Goal: Task Accomplishment & Management: Manage account settings

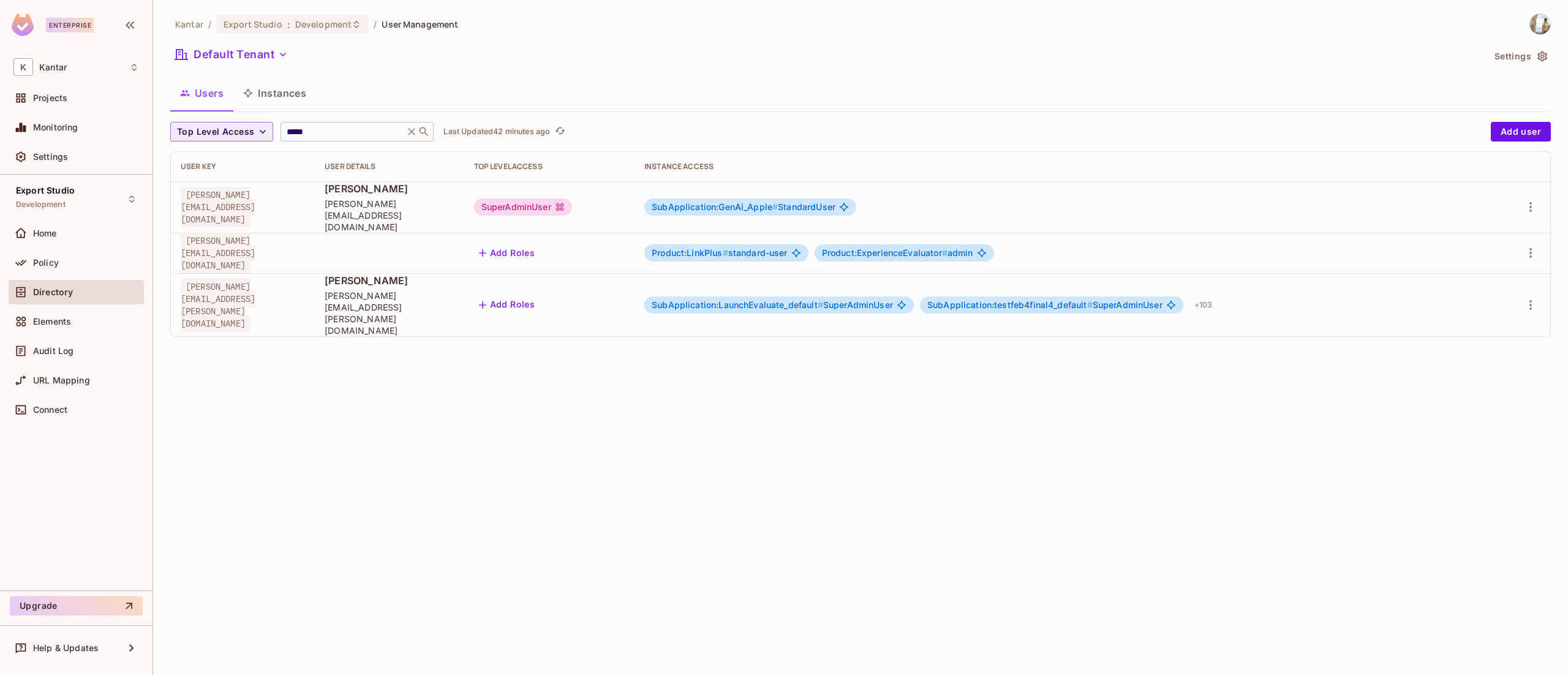
click at [366, 128] on input "*****" at bounding box center [342, 132] width 117 height 12
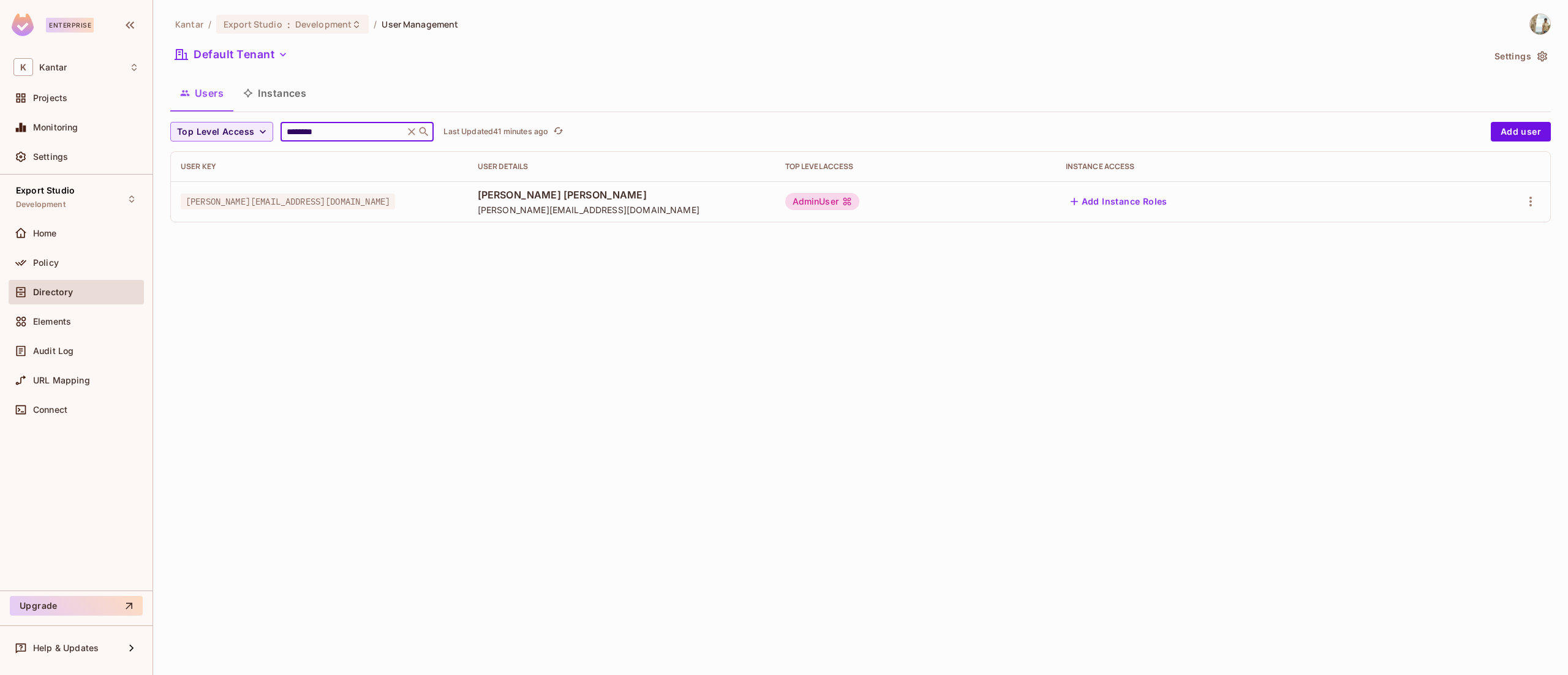
type input "********"
click at [1033, 326] on div "Kantar / Export Studio : Development / User Management Default Tenant Settings …" at bounding box center [860, 337] width 1415 height 675
click at [327, 26] on span "Development" at bounding box center [323, 24] width 56 height 12
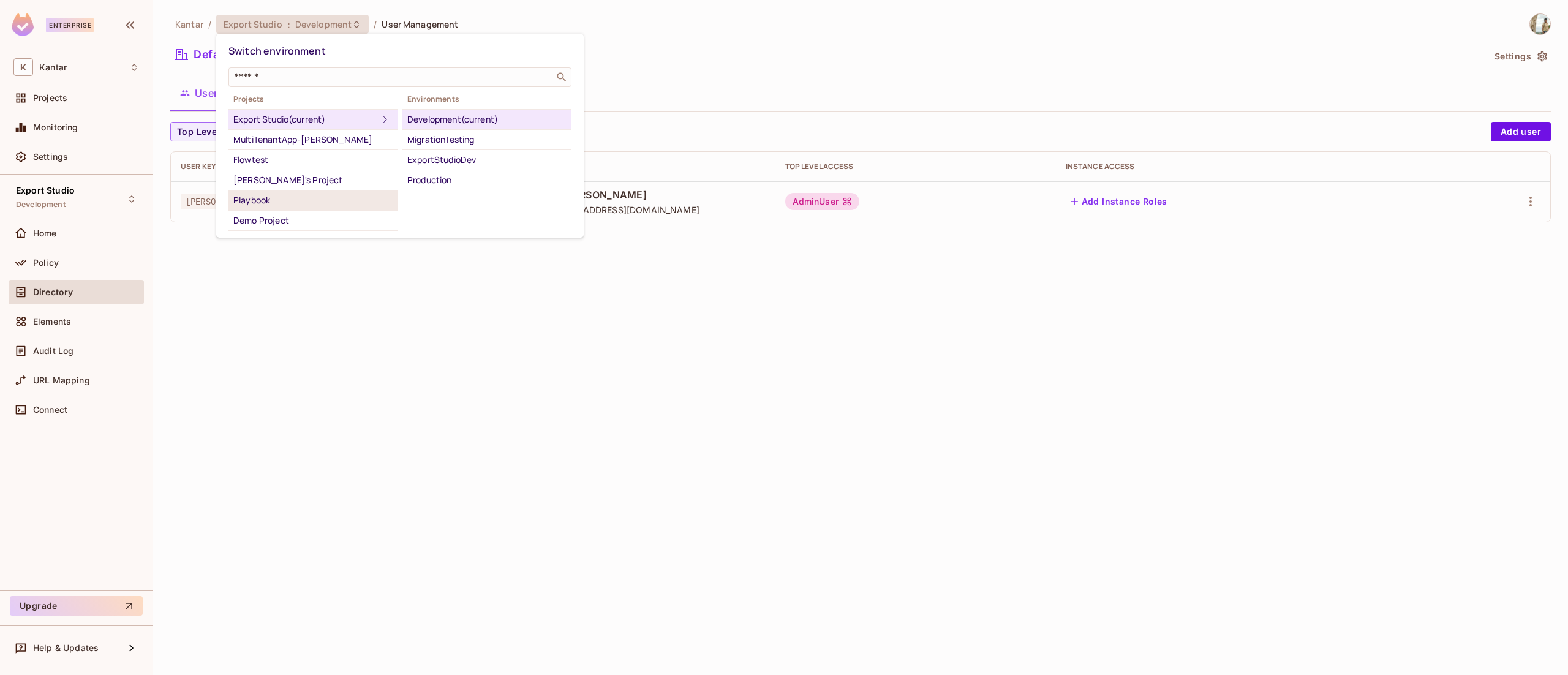
click at [290, 195] on div "Playbook" at bounding box center [313, 200] width 159 height 15
click at [472, 117] on div "Development" at bounding box center [487, 119] width 159 height 15
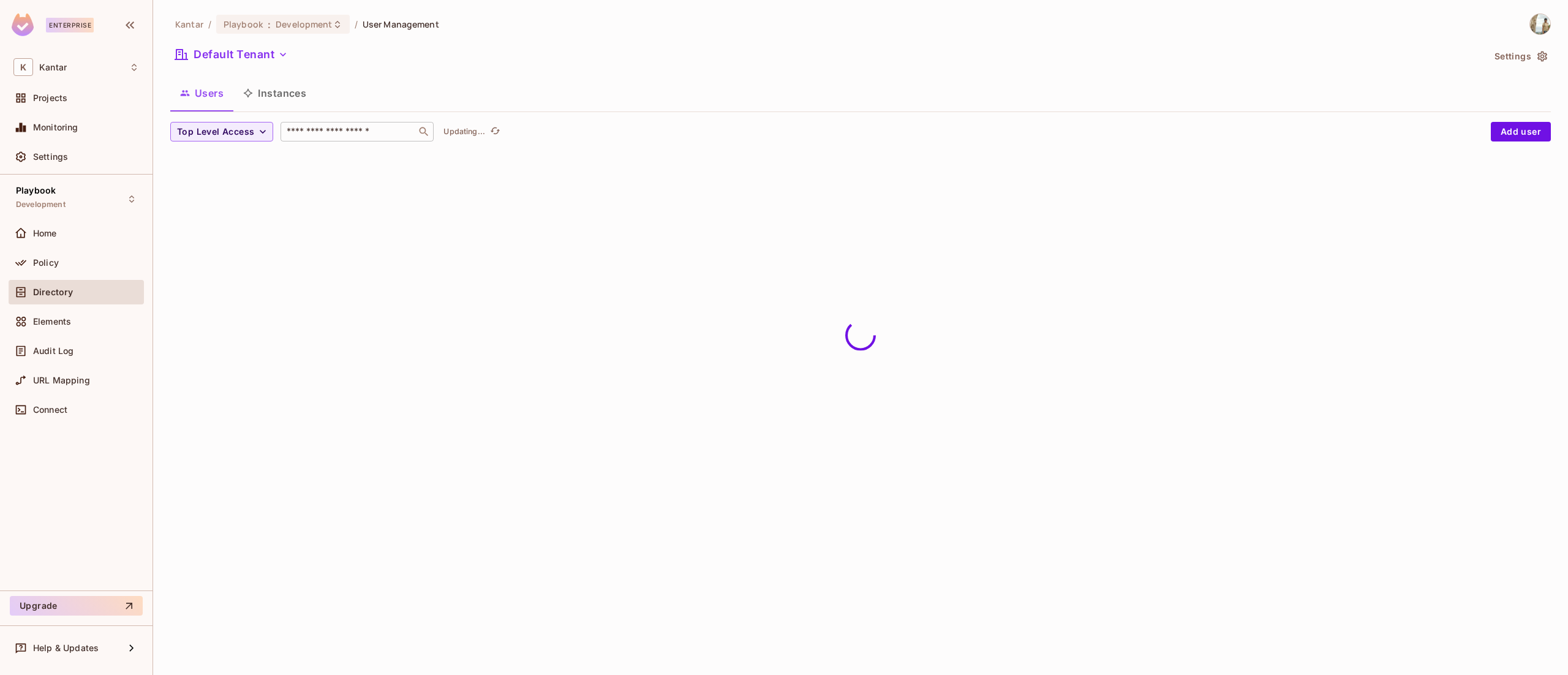
click at [334, 134] on input "text" at bounding box center [348, 132] width 128 height 12
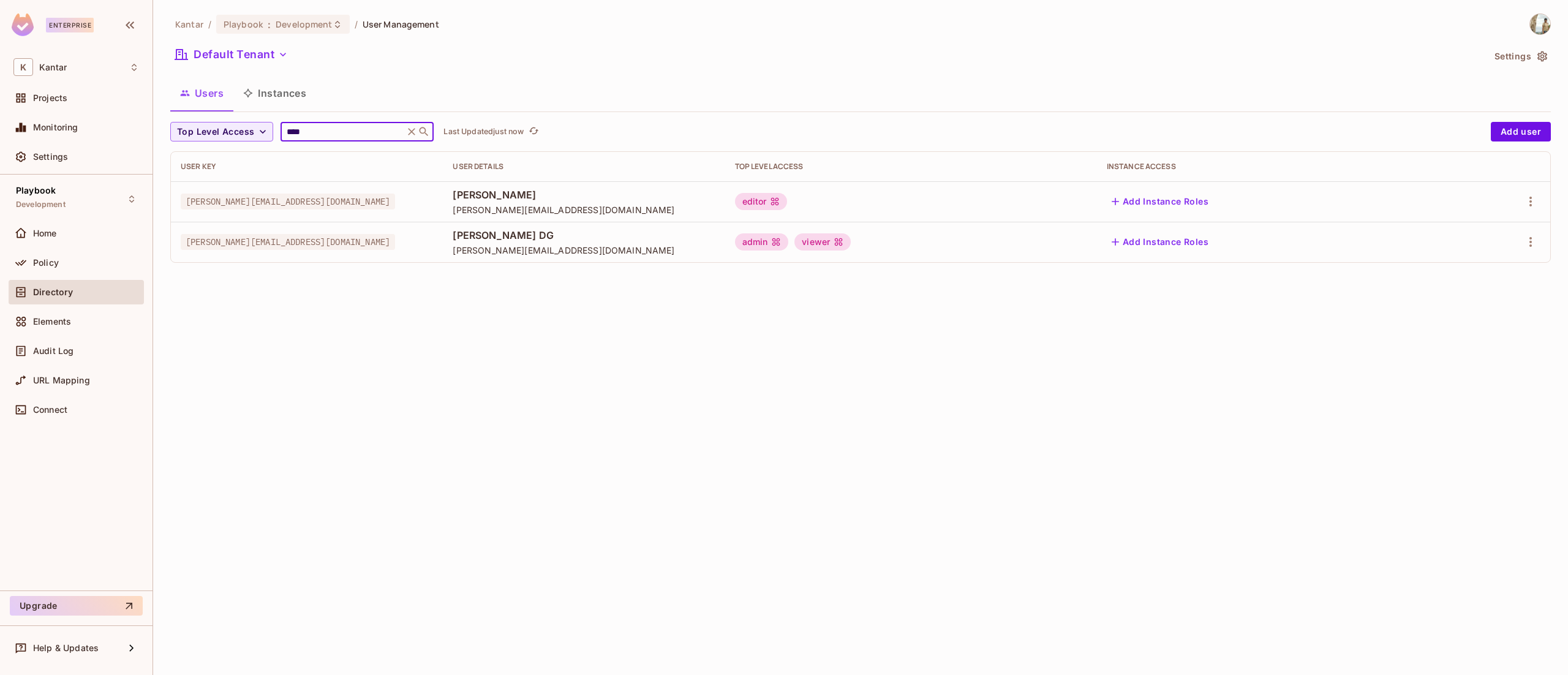
type input "****"
click at [654, 67] on div "Default Tenant" at bounding box center [827, 56] width 1313 height 23
click at [1529, 246] on icon "button" at bounding box center [1530, 242] width 3 height 10
click at [1490, 289] on span "Edit Attributes" at bounding box center [1488, 298] width 68 height 19
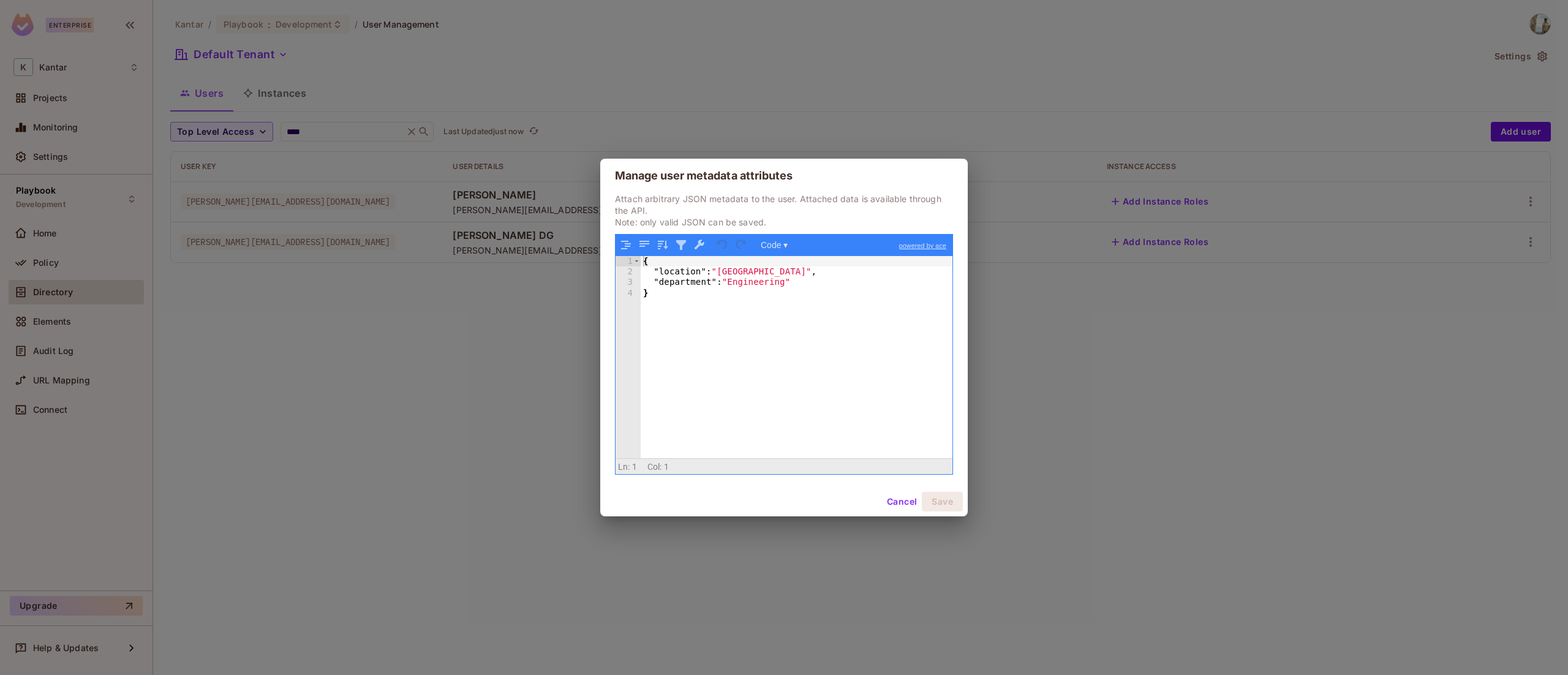
click at [802, 293] on div "{ "location" : "[GEOGRAPHIC_DATA]" , "department" : "Engineering" }" at bounding box center [796, 368] width 312 height 224
click at [802, 283] on div "{ "location" : "[GEOGRAPHIC_DATA]" , "department" : "Engineering" }" at bounding box center [796, 368] width 312 height 224
click at [731, 294] on div "{ "location" : "[GEOGRAPHIC_DATA]" , "department" : "Engineering" , "usertype" }" at bounding box center [796, 368] width 312 height 224
click at [880, 373] on div "{ "location" : "[GEOGRAPHIC_DATA]" , "department" : "Engineering" , "usertype" …" at bounding box center [796, 368] width 312 height 224
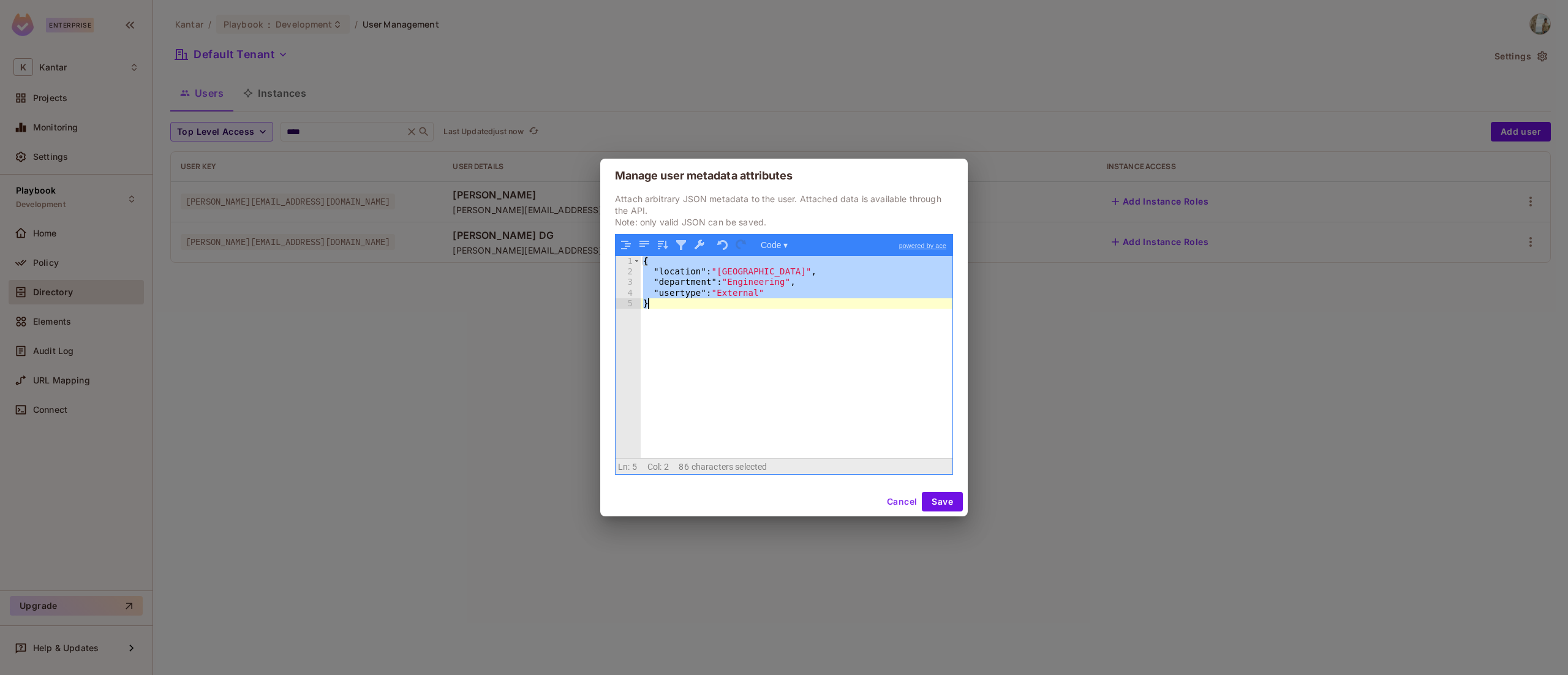
click at [880, 373] on div "{ "location" : "[GEOGRAPHIC_DATA]" , "department" : "Engineering" , "usertype" …" at bounding box center [796, 368] width 312 height 224
click at [795, 302] on div "{ "location" : "[GEOGRAPHIC_DATA]" , "department" : "Engineering" , "usertype" …" at bounding box center [796, 357] width 312 height 203
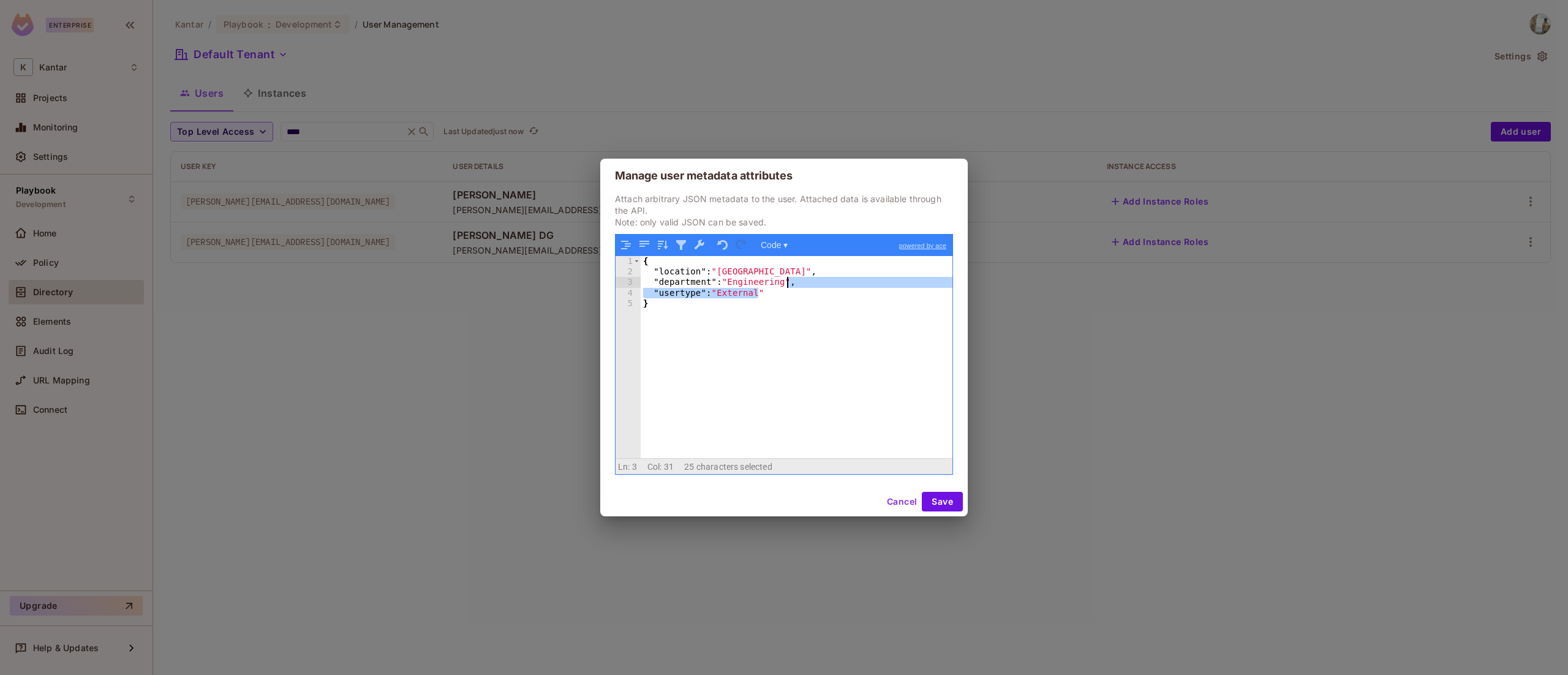
drag, startPoint x: 791, startPoint y: 291, endPoint x: 800, endPoint y: 279, distance: 15.0
click at [800, 279] on div "{ "location" : "[GEOGRAPHIC_DATA]" , "department" : "Engineering" , "usertype" …" at bounding box center [796, 368] width 312 height 224
click at [931, 499] on button "Save" at bounding box center [942, 502] width 41 height 19
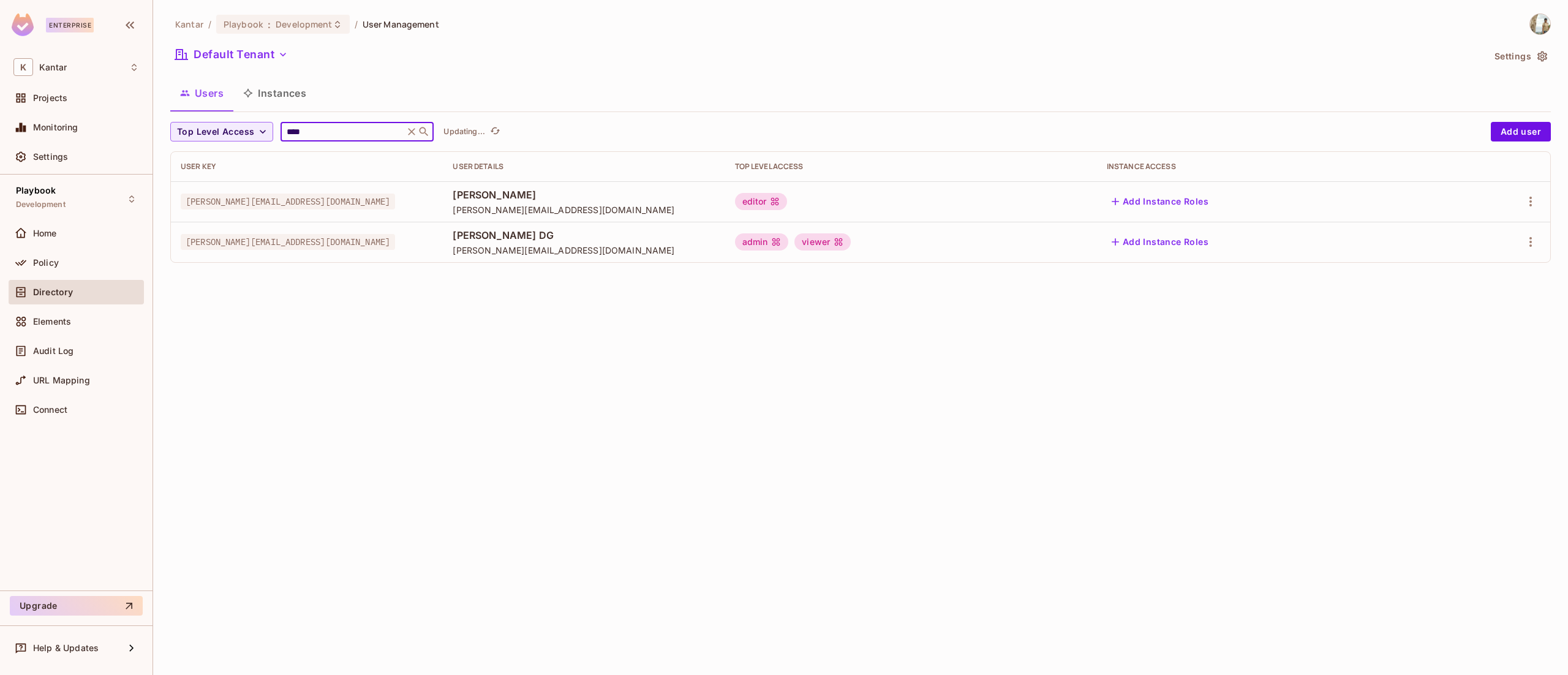
click at [362, 134] on input "****" at bounding box center [342, 132] width 117 height 12
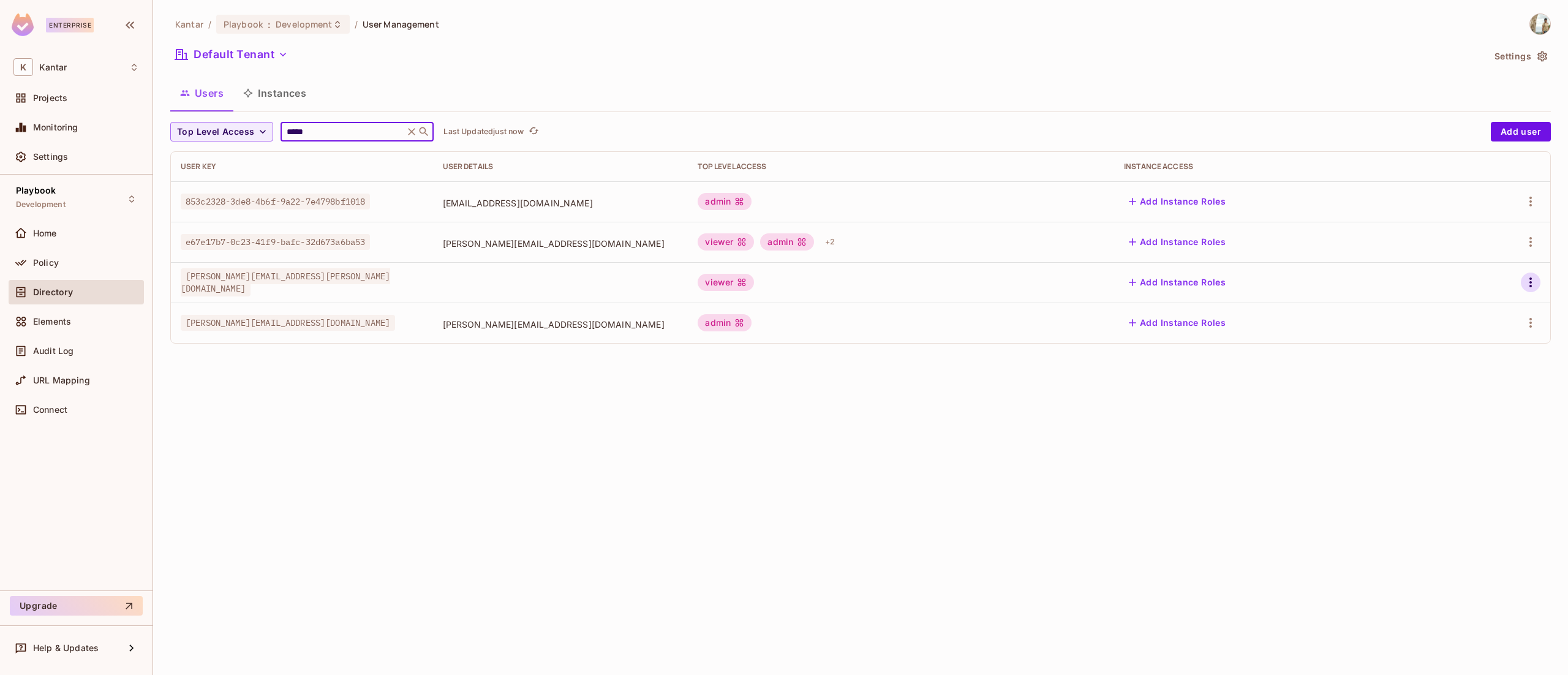
type input "*****"
click at [1532, 284] on icon "button" at bounding box center [1530, 282] width 15 height 15
click at [1493, 311] on li "Edit" at bounding box center [1477, 311] width 108 height 27
click at [1534, 281] on icon "button" at bounding box center [1530, 282] width 15 height 15
click at [1500, 338] on div "Edit Attributes" at bounding box center [1488, 338] width 61 height 12
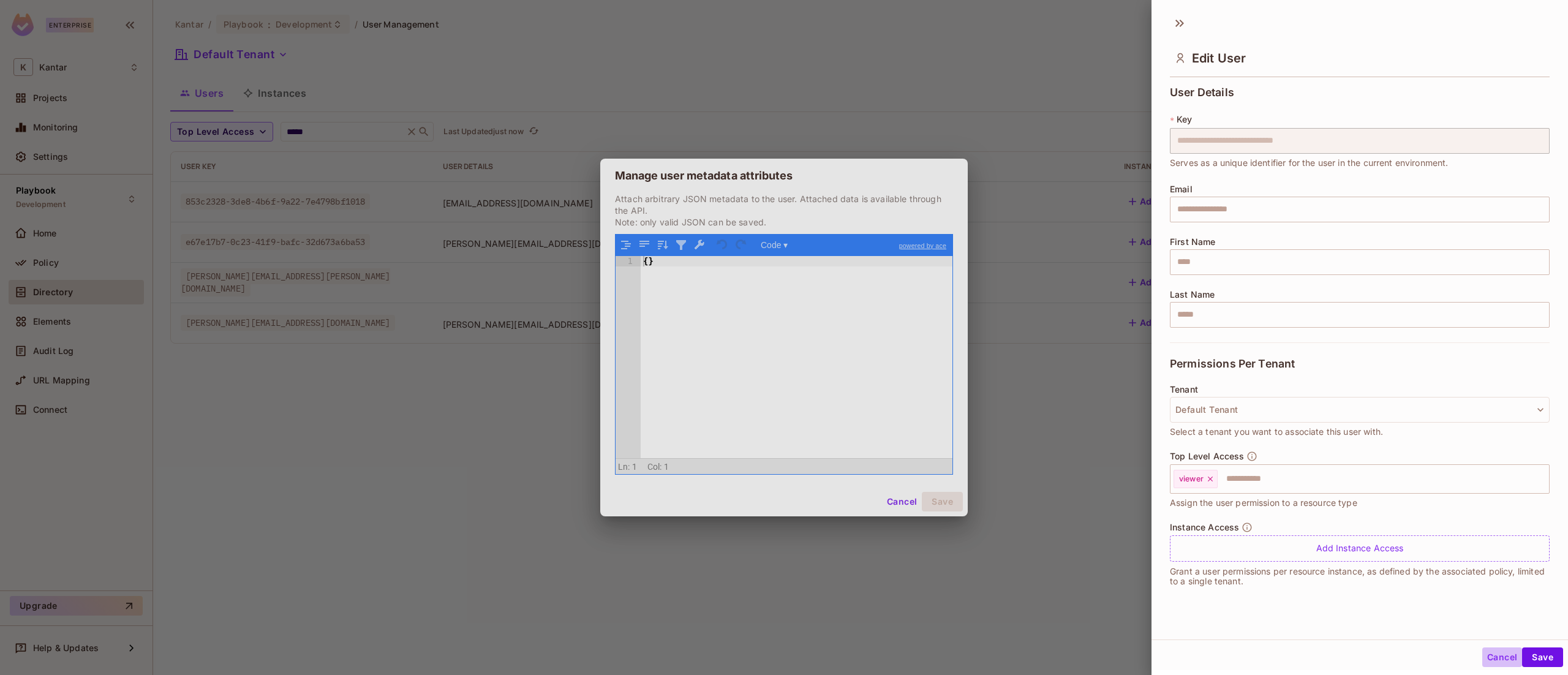
click at [1482, 656] on button "Cancel" at bounding box center [1502, 657] width 40 height 19
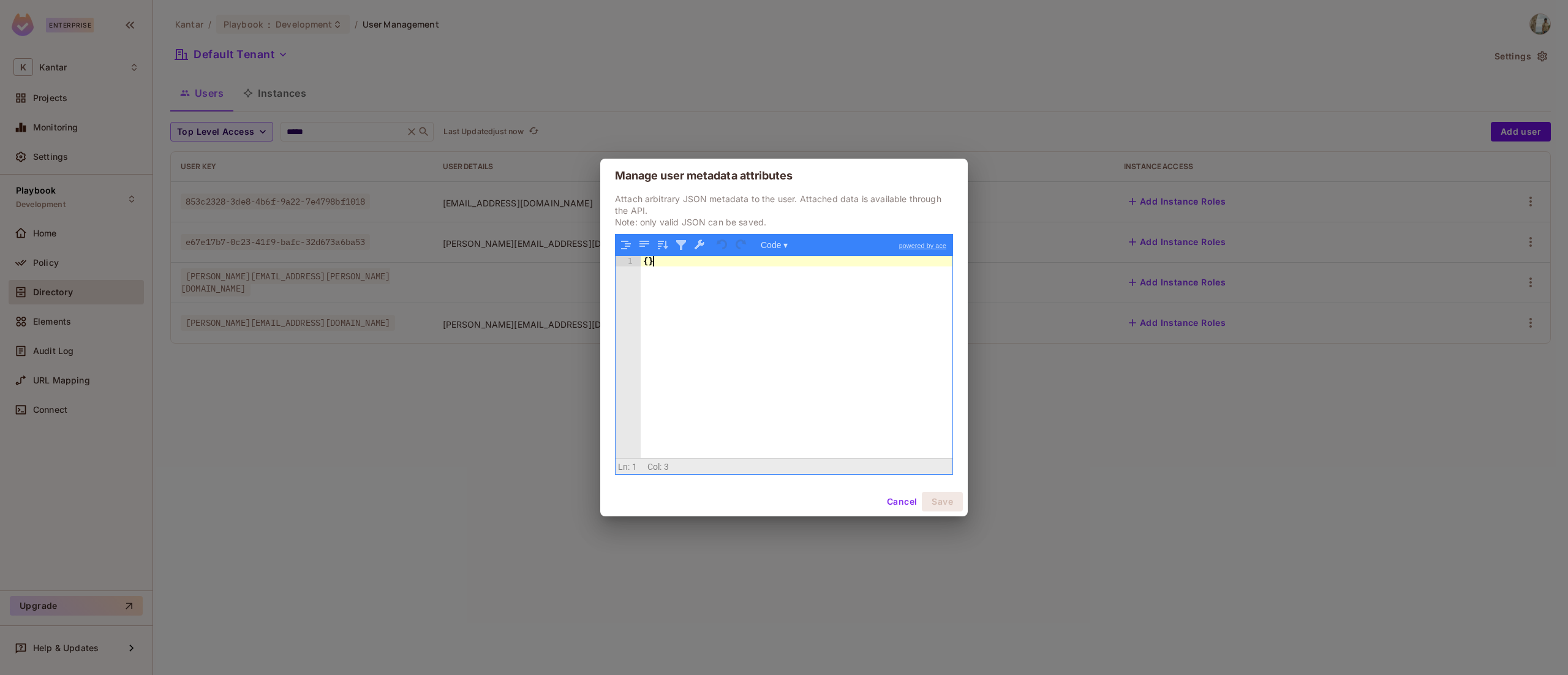
click at [648, 267] on div "{ }" at bounding box center [796, 368] width 312 height 224
click at [695, 267] on div "{ "usertype" : "External" }" at bounding box center [796, 368] width 312 height 224
click at [733, 266] on div "{ "usertype" : "External" }" at bounding box center [796, 368] width 312 height 224
click at [733, 266] on div "{ "usertype" : "External" }" at bounding box center [796, 357] width 312 height 203
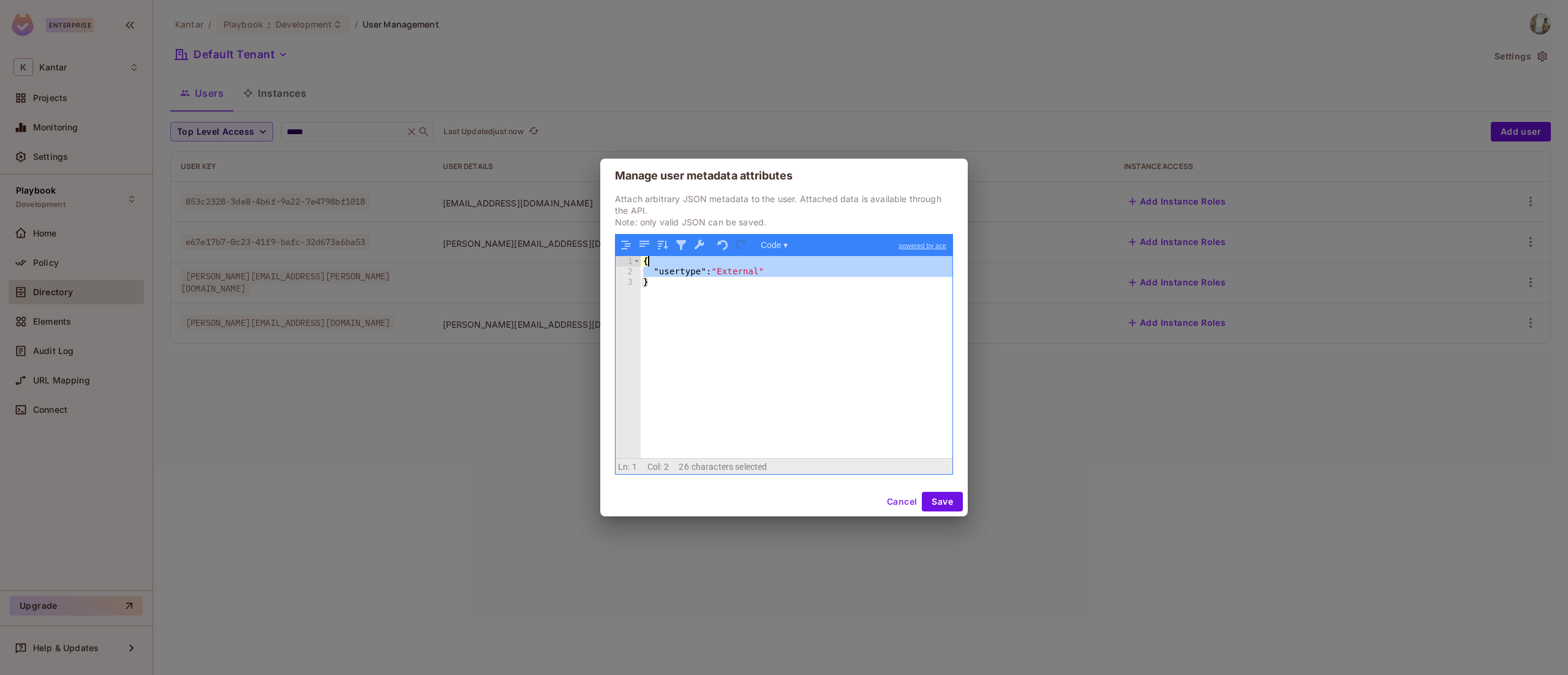
click at [733, 266] on div "{ "usertype" : "External" }" at bounding box center [796, 368] width 312 height 224
click at [720, 272] on div "{ "usertype" : "External" }" at bounding box center [796, 357] width 312 height 203
click at [716, 269] on div "{ "usertype" : "External" }" at bounding box center [796, 368] width 312 height 224
click at [939, 503] on button "Save" at bounding box center [942, 502] width 41 height 19
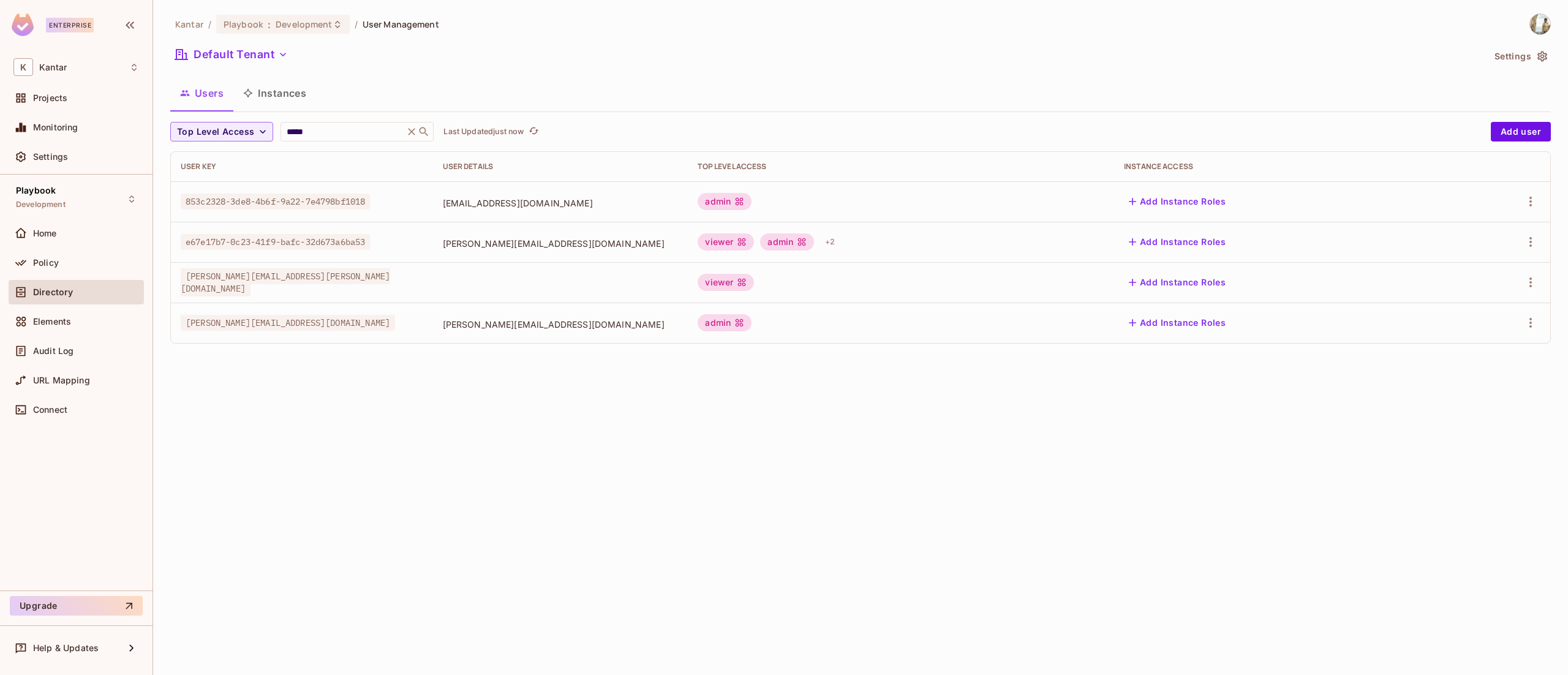
click at [292, 86] on button "Instances" at bounding box center [275, 93] width 83 height 30
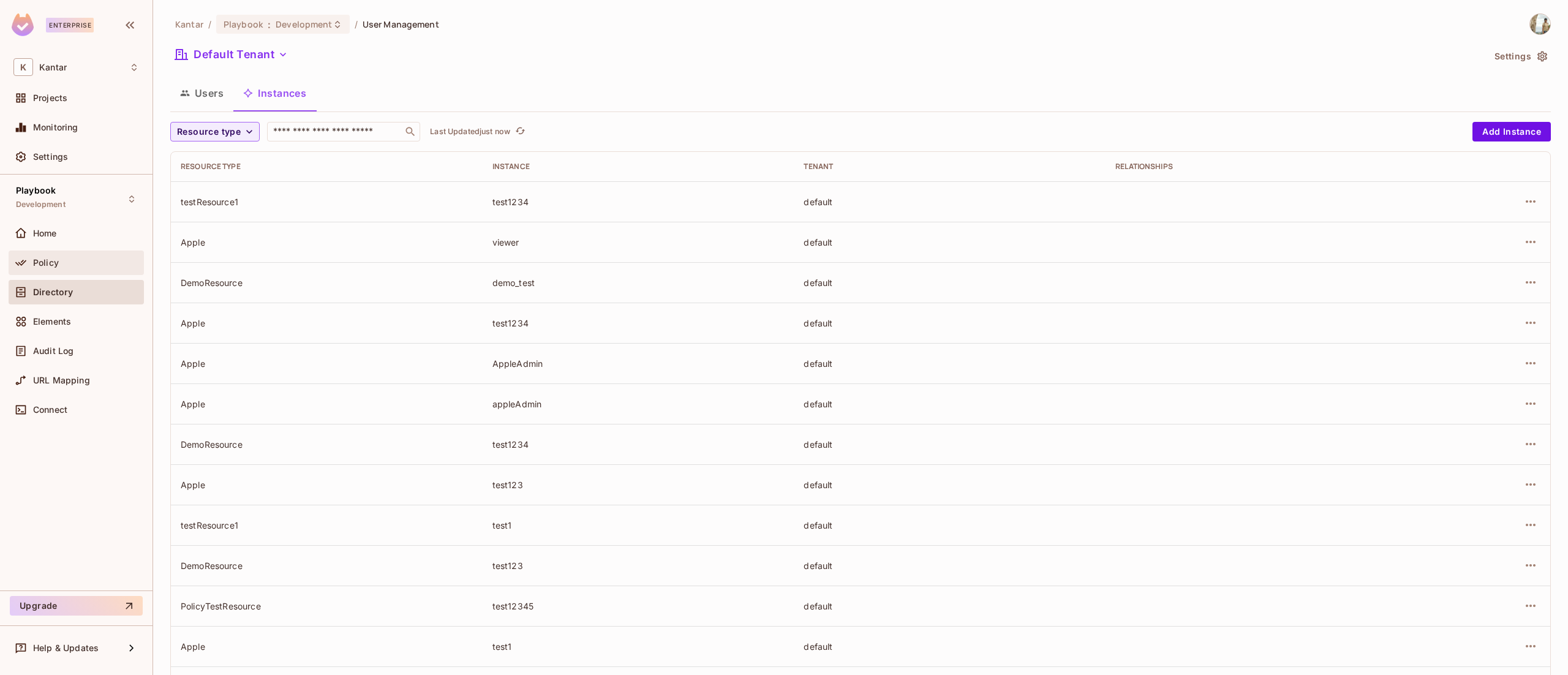
click at [77, 255] on div "Policy" at bounding box center [76, 263] width 126 height 15
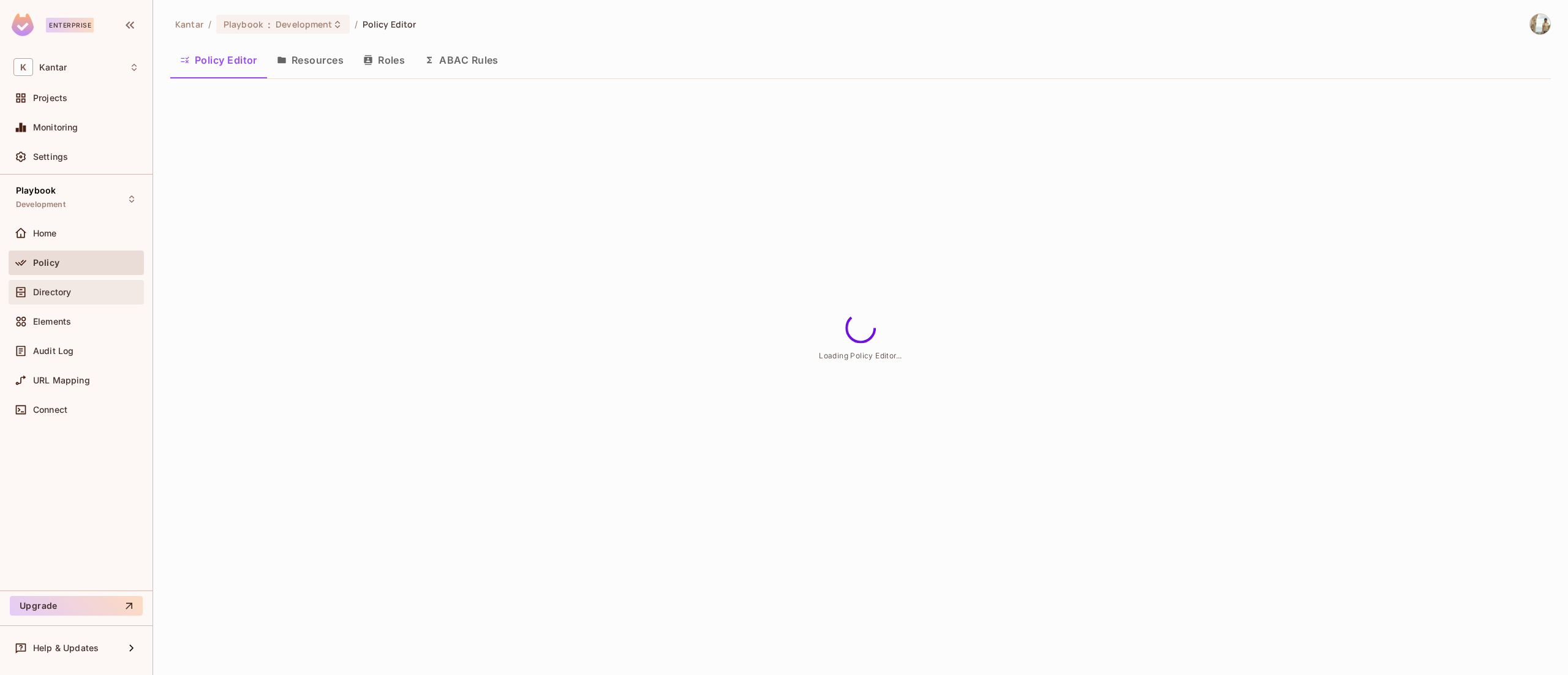
click at [50, 287] on span "Directory" at bounding box center [52, 292] width 38 height 10
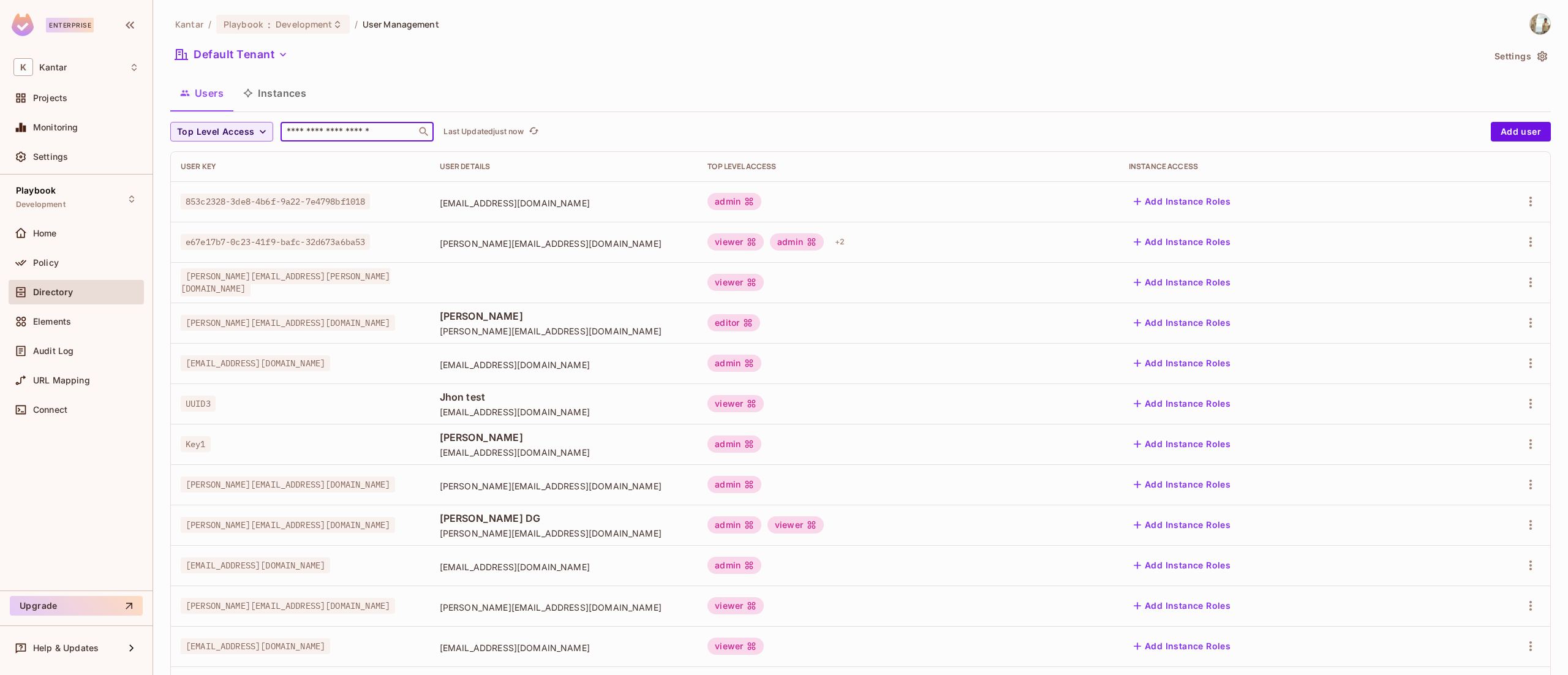
click at [373, 134] on input "text" at bounding box center [348, 132] width 128 height 12
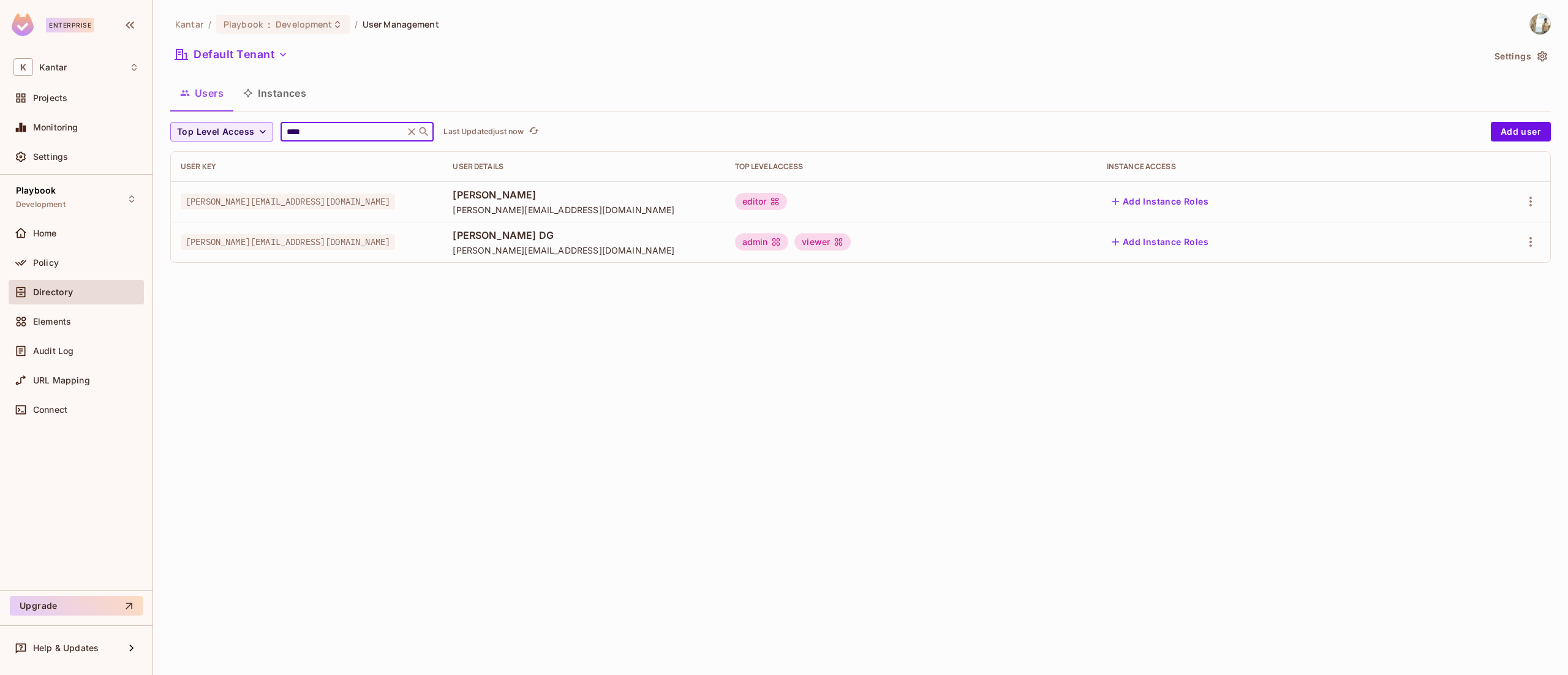
type input "****"
click at [607, 482] on div "Kantar / Playbook : Development / User Management Default Tenant Settings Users…" at bounding box center [860, 337] width 1415 height 675
click at [1532, 244] on icon "button" at bounding box center [1530, 242] width 15 height 15
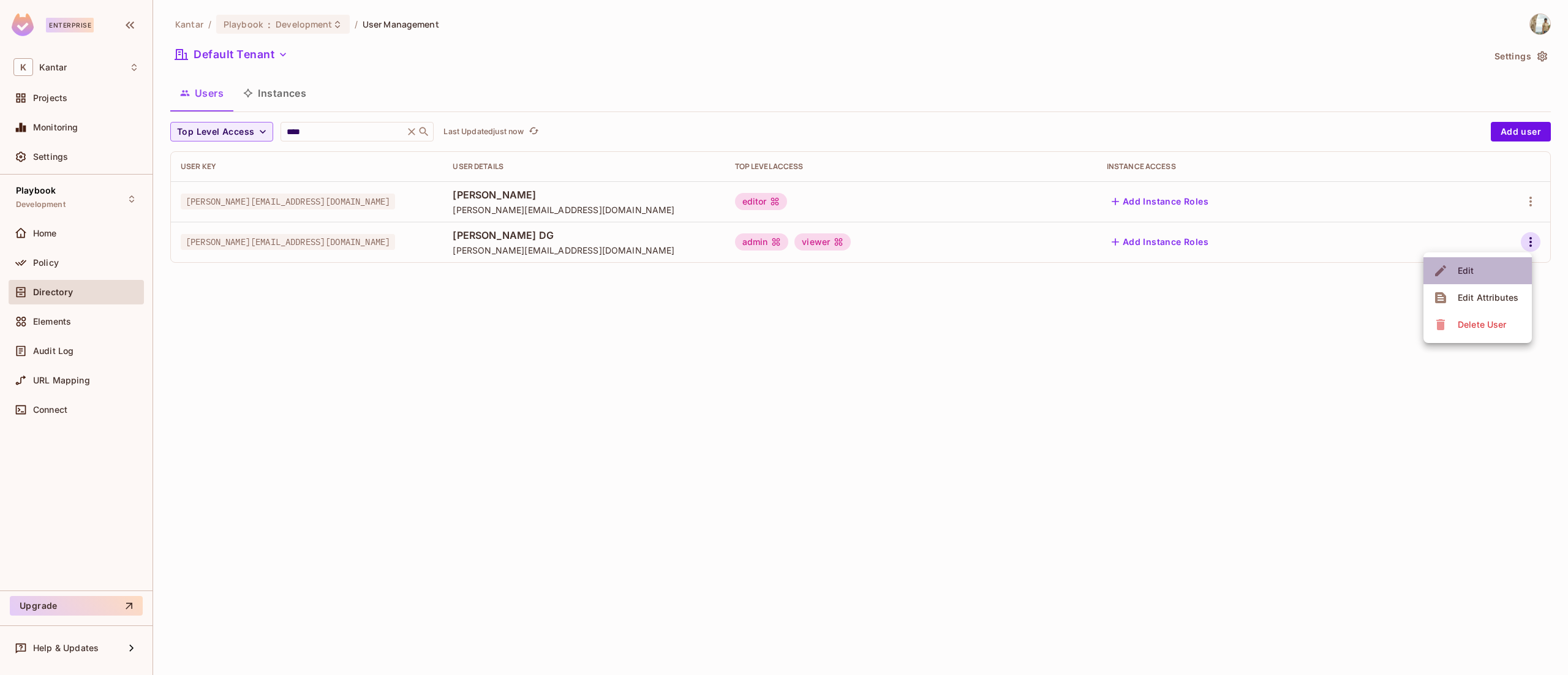
click at [1475, 267] on span "Edit" at bounding box center [1466, 271] width 24 height 19
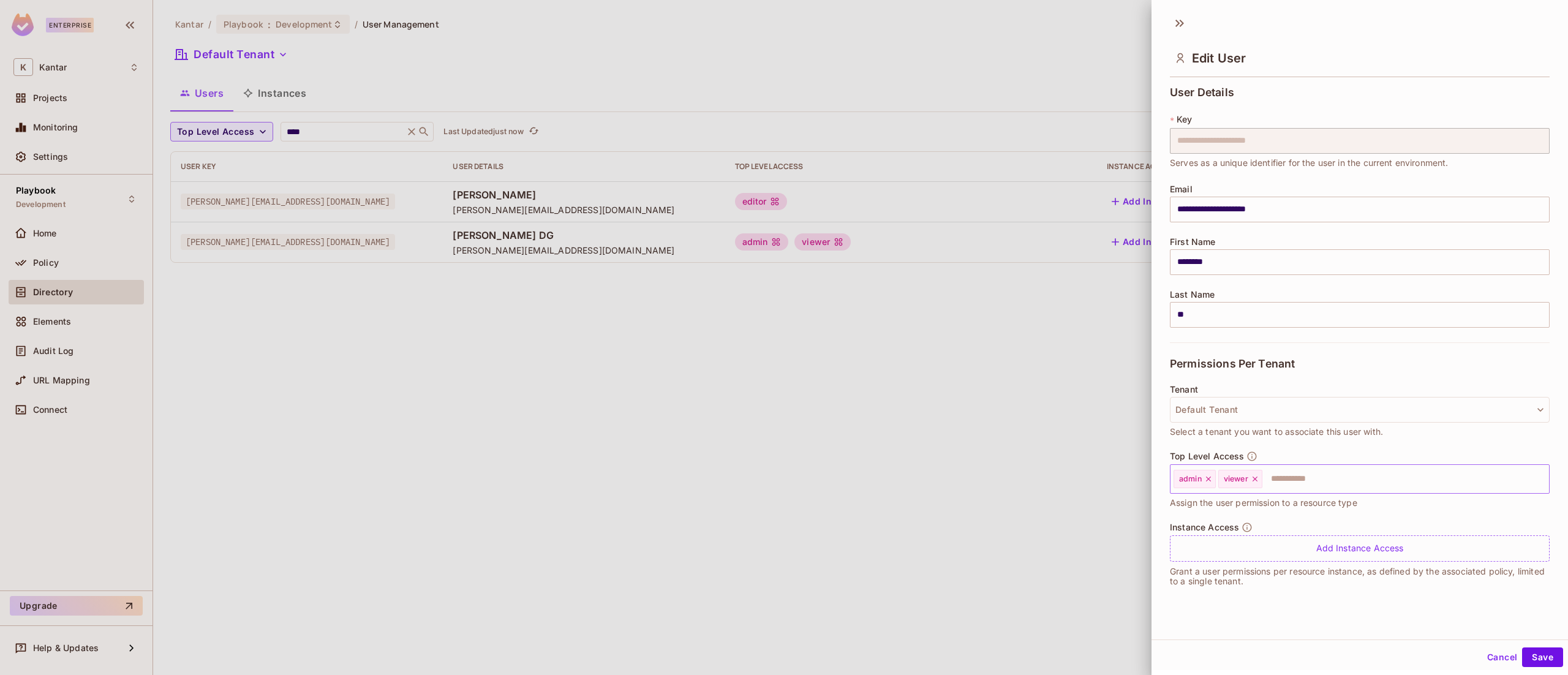
click at [1208, 478] on icon at bounding box center [1209, 479] width 5 height 5
click at [1525, 653] on button "Save" at bounding box center [1542, 657] width 41 height 19
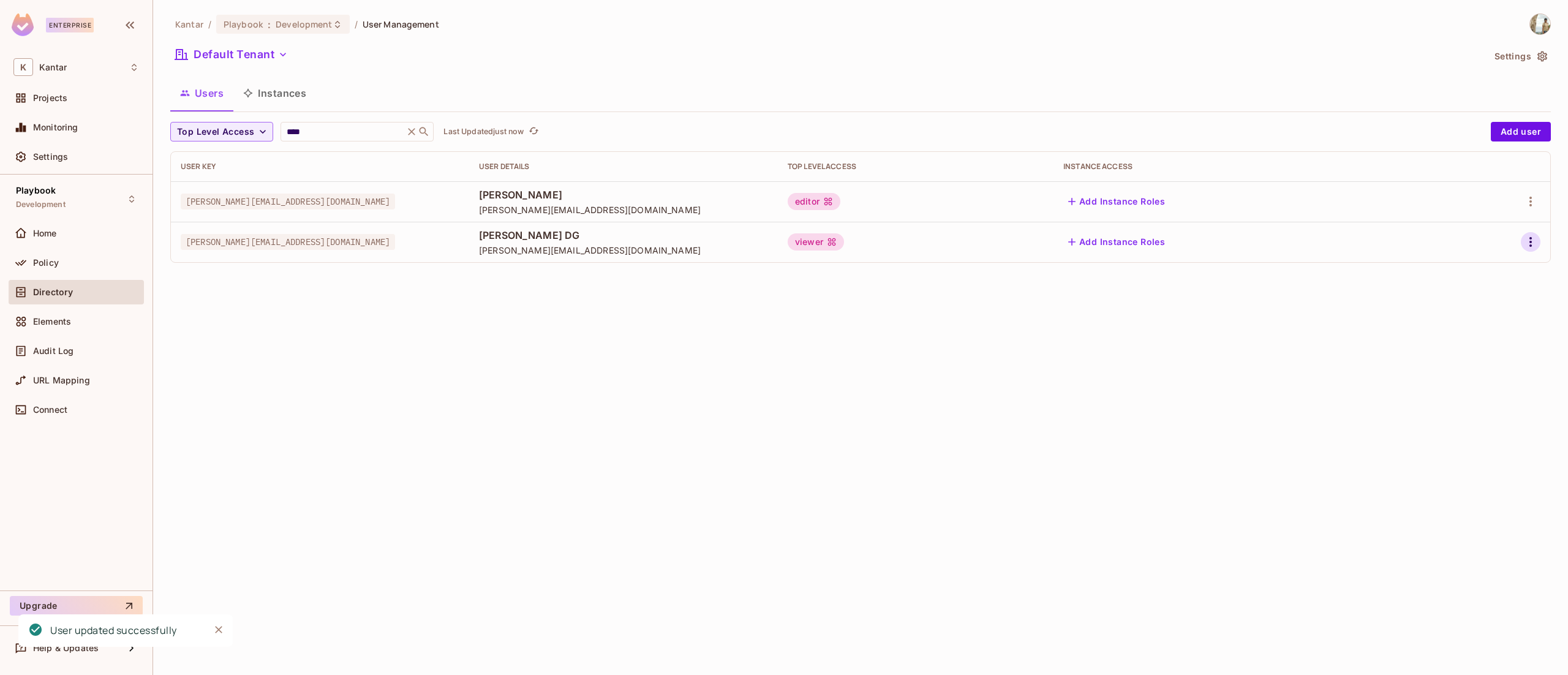
click at [1532, 243] on icon "button" at bounding box center [1530, 242] width 15 height 15
click at [1515, 289] on span "Edit Attributes" at bounding box center [1488, 298] width 68 height 19
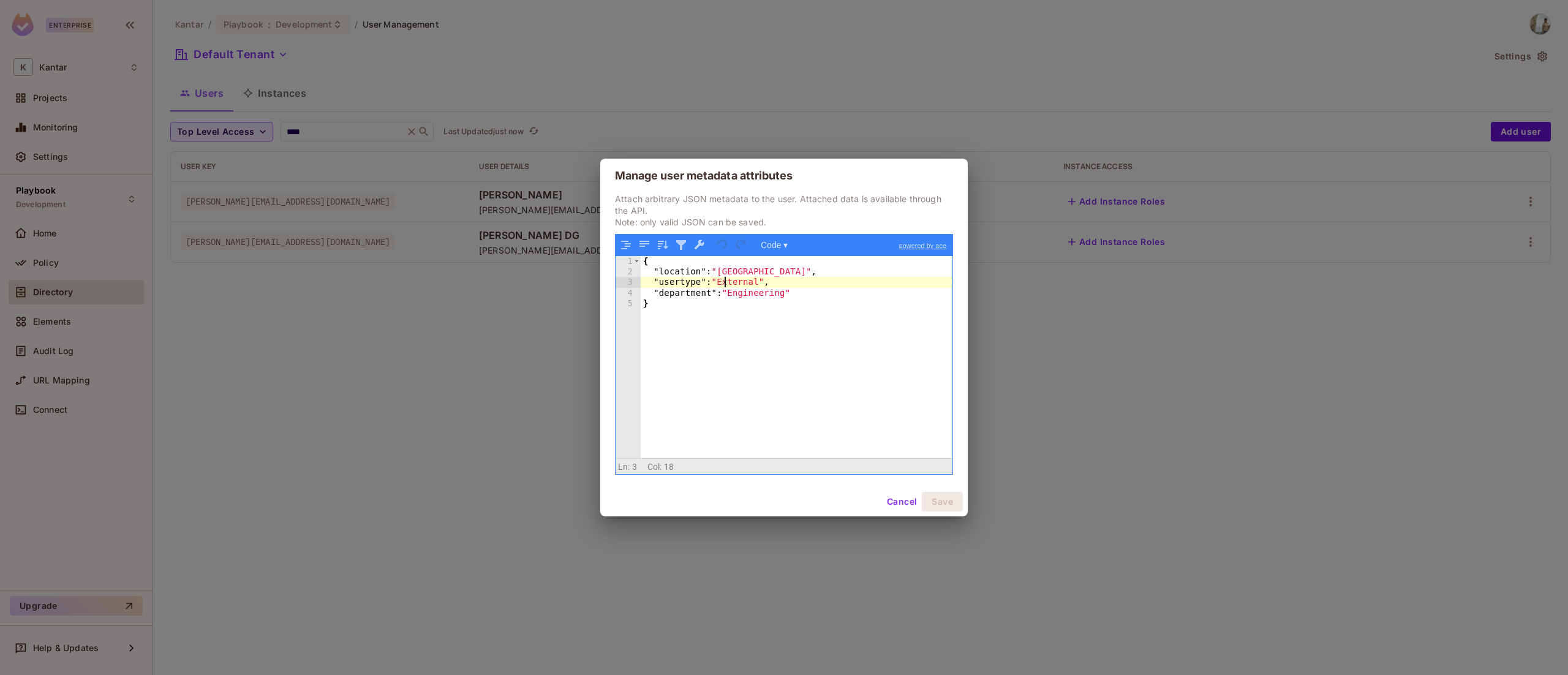
click at [727, 281] on div "{ "location" : "[GEOGRAPHIC_DATA]" , "usertype" : "External" , "department" : "…" at bounding box center [796, 368] width 312 height 224
click at [934, 499] on button "Save" at bounding box center [942, 502] width 41 height 19
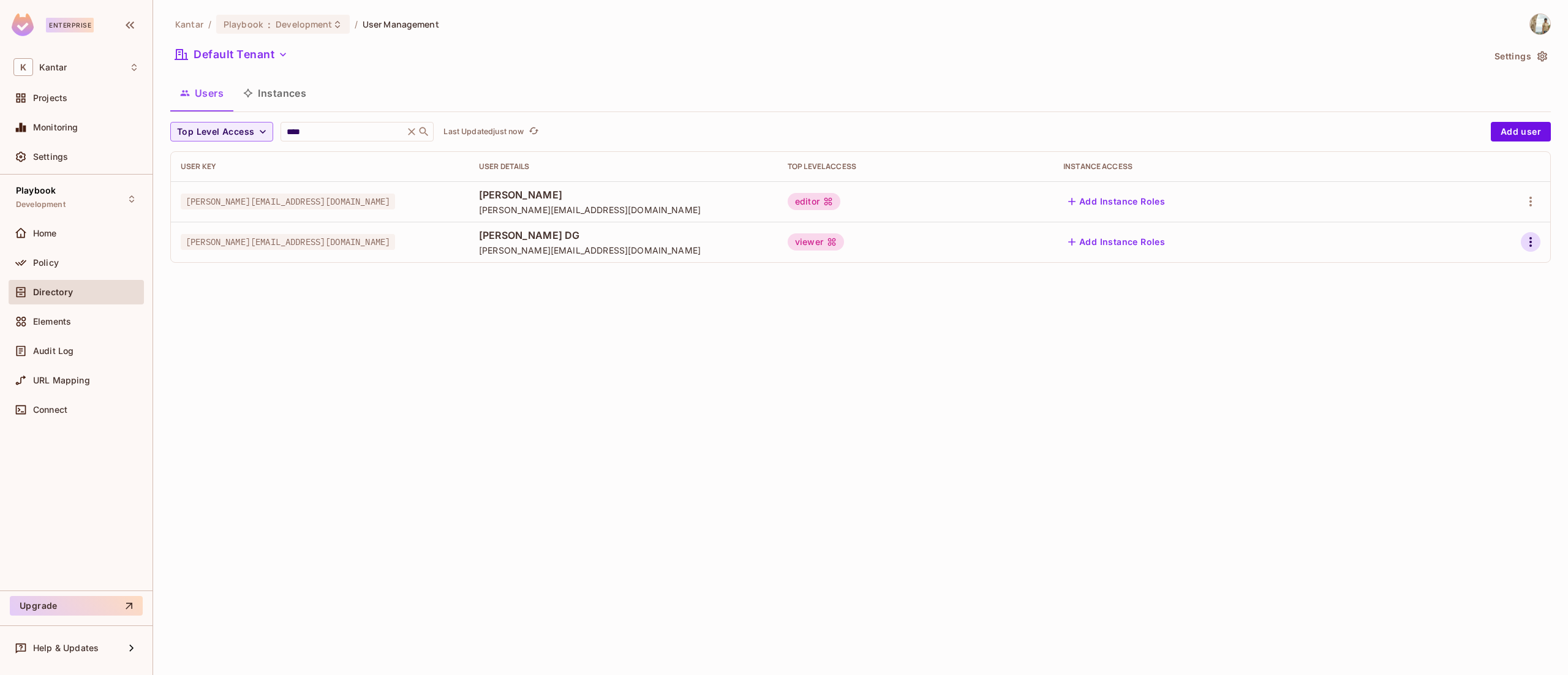
click at [1531, 247] on icon "button" at bounding box center [1530, 242] width 3 height 10
click at [1517, 294] on span "Edit Attributes" at bounding box center [1488, 298] width 68 height 19
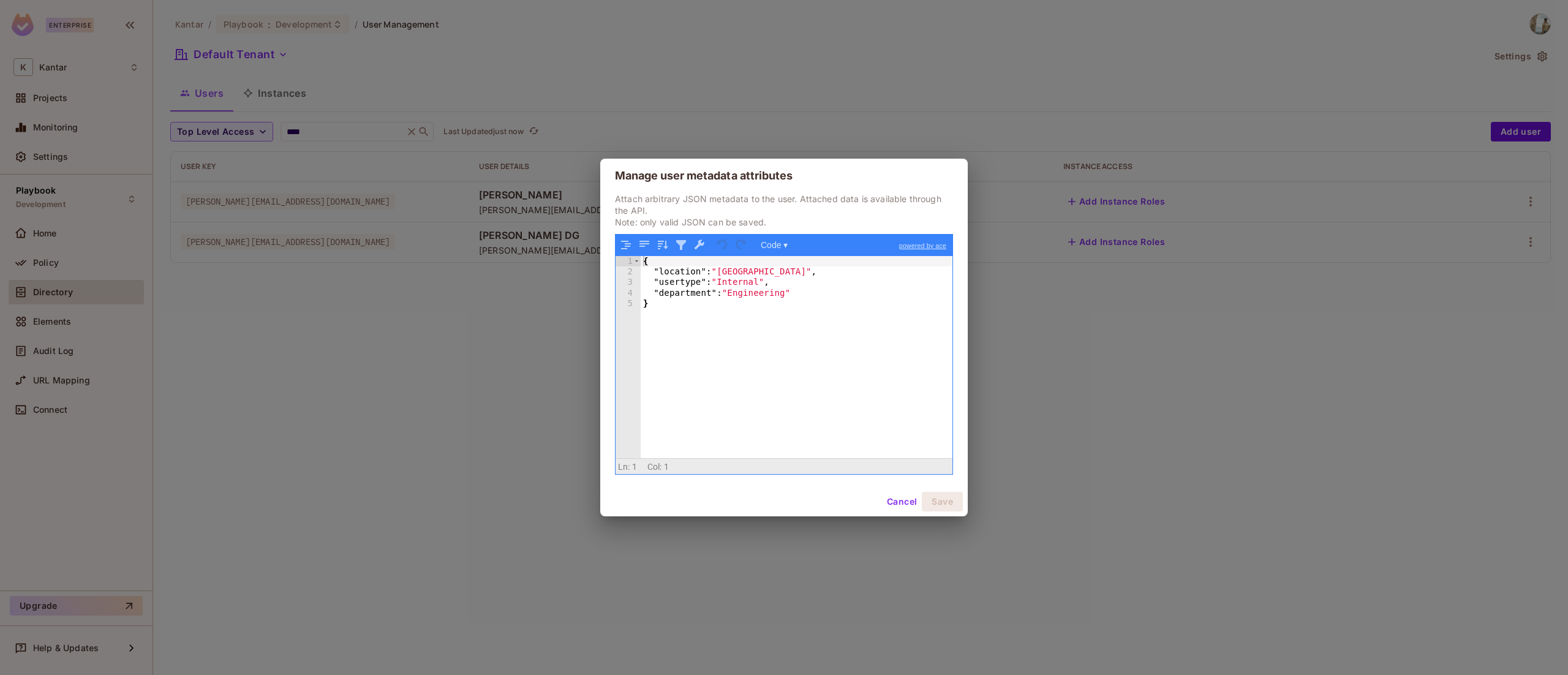
click at [734, 284] on div "{ "location" : "[GEOGRAPHIC_DATA]" , "usertype" : "Internal" , "department" : "…" at bounding box center [796, 368] width 312 height 224
click at [907, 499] on button "Cancel" at bounding box center [902, 502] width 40 height 19
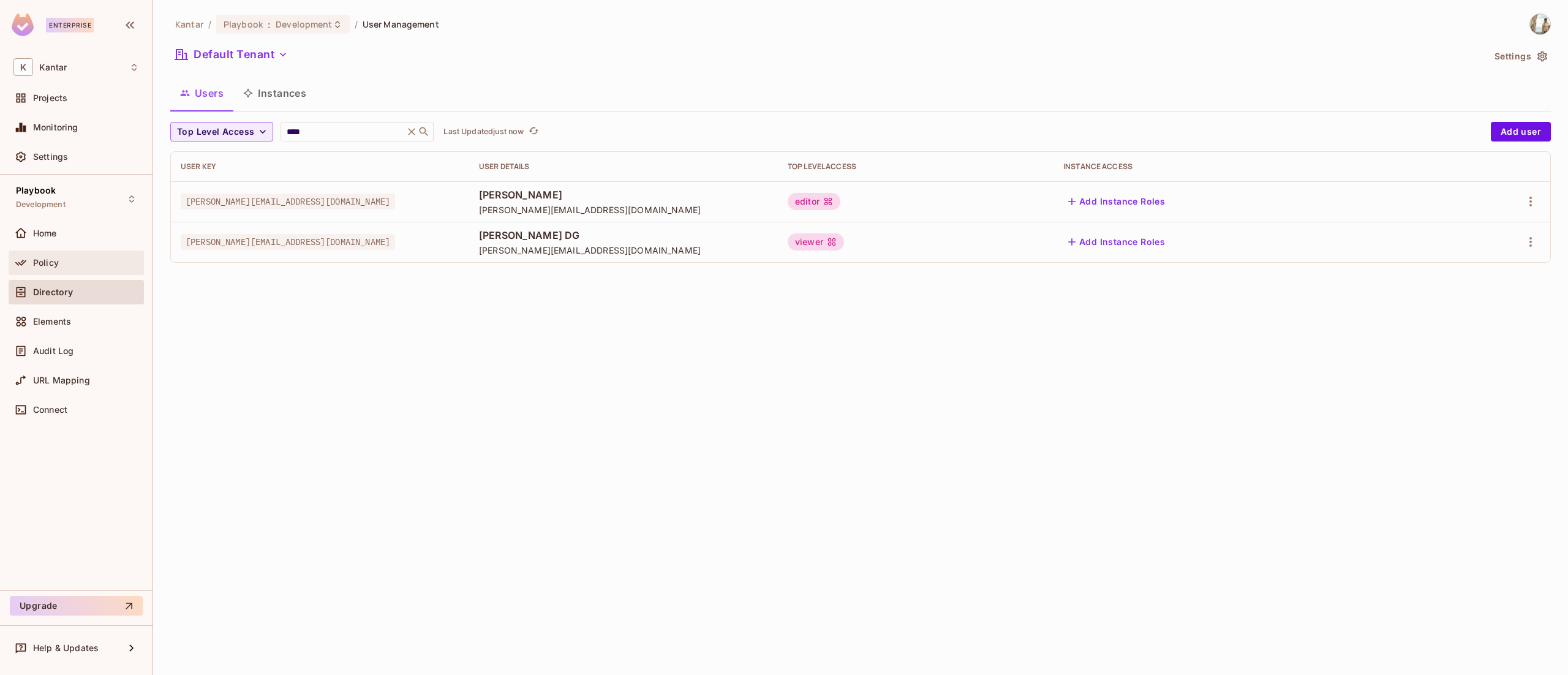
click at [50, 265] on span "Policy" at bounding box center [46, 263] width 26 height 10
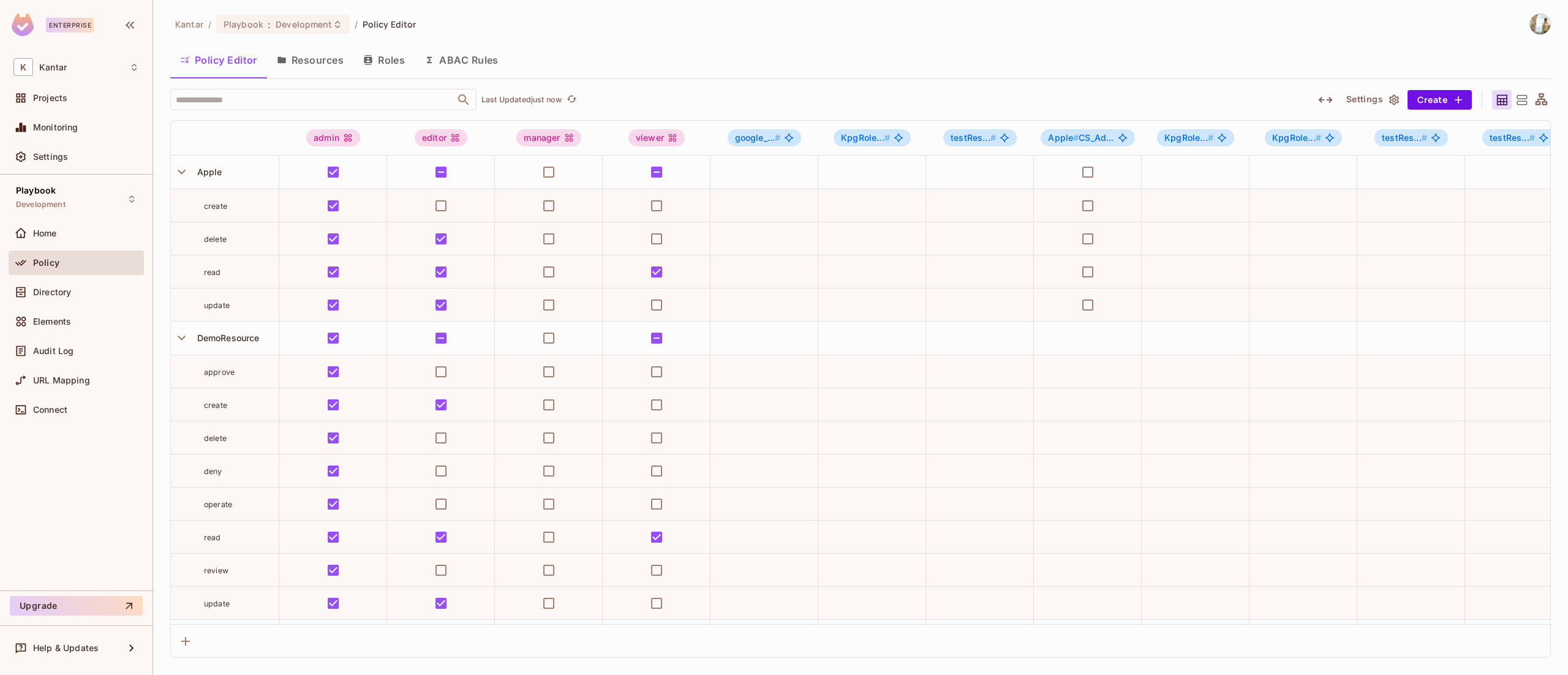
click at [471, 58] on button "ABAC Rules" at bounding box center [462, 60] width 94 height 30
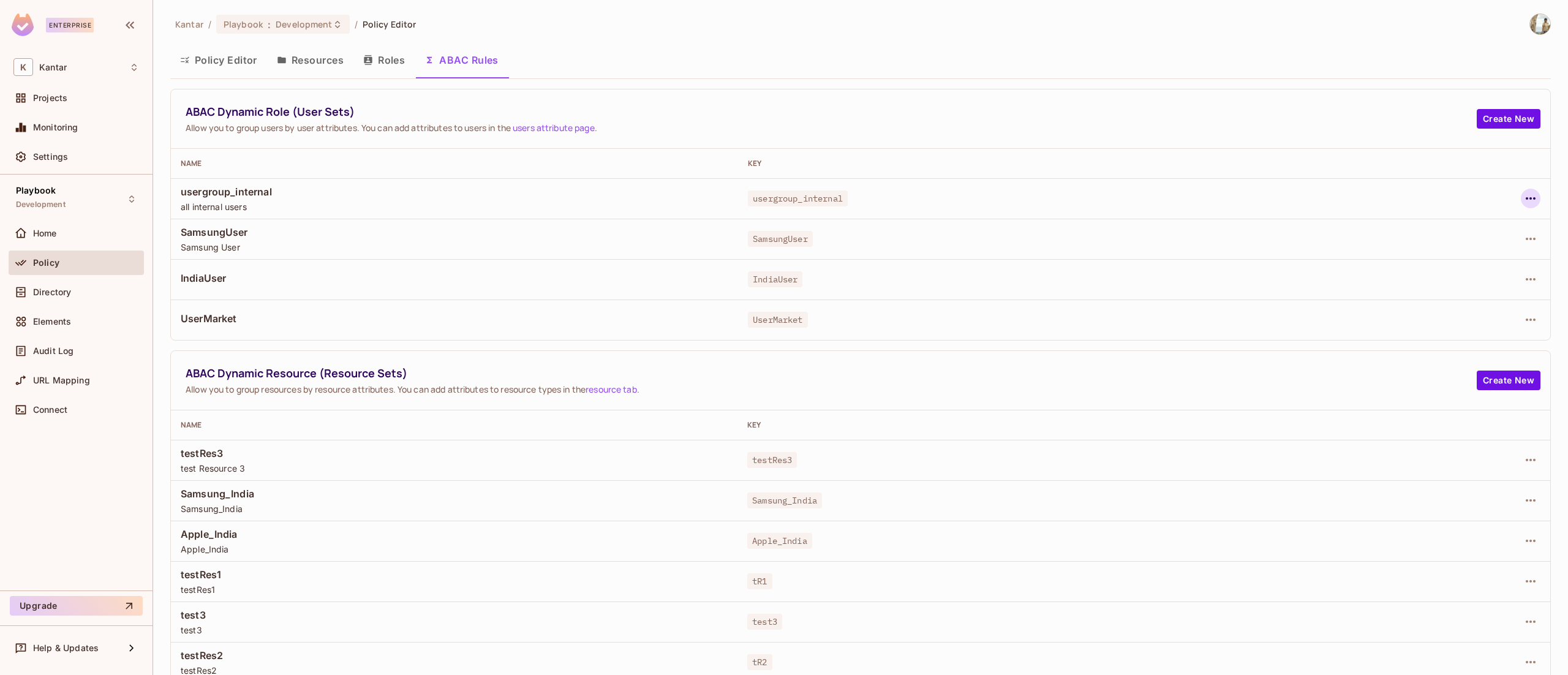
click at [1523, 195] on icon "button" at bounding box center [1530, 198] width 15 height 15
click at [1436, 233] on div "Edit Dynamic Role (User Set)" at bounding box center [1427, 227] width 120 height 12
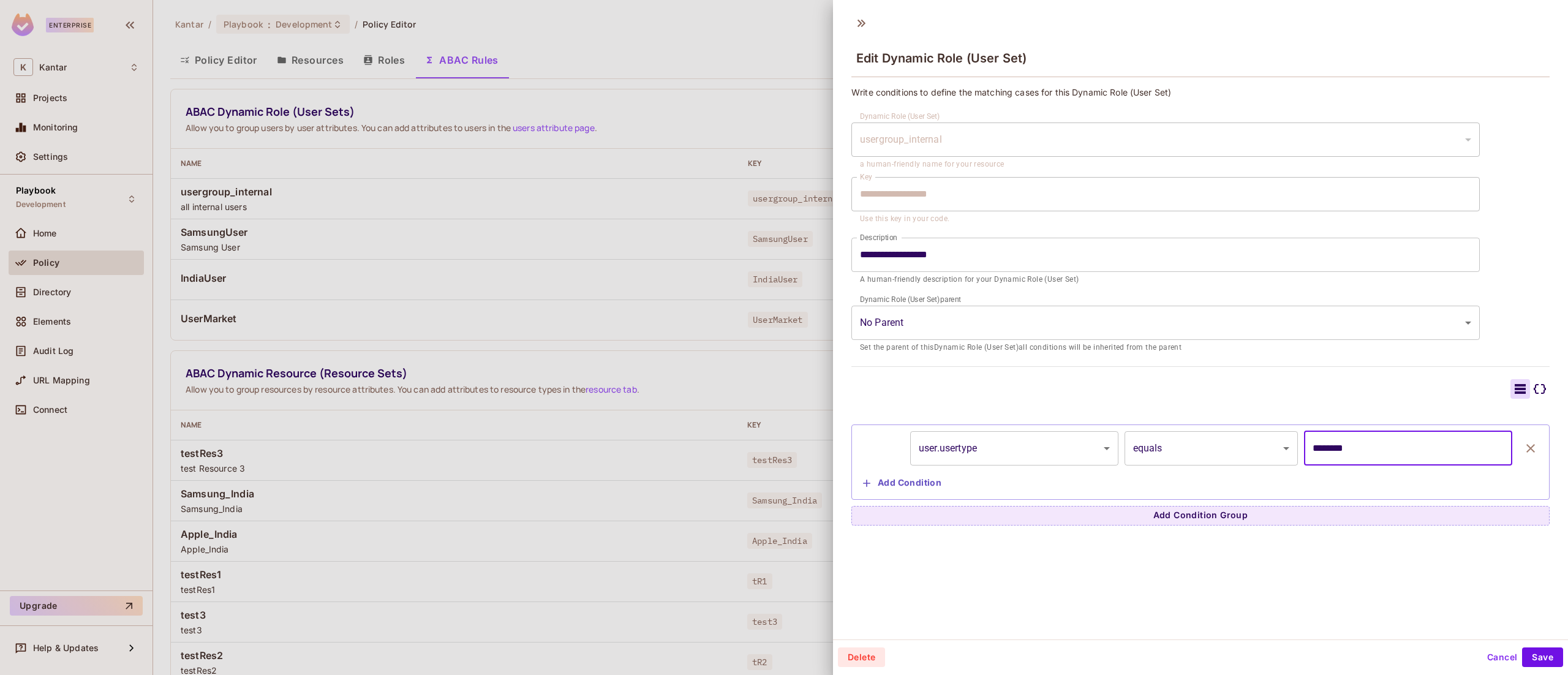
click at [1314, 447] on input "********" at bounding box center [1408, 448] width 208 height 34
click at [1525, 652] on button "Save" at bounding box center [1542, 657] width 41 height 19
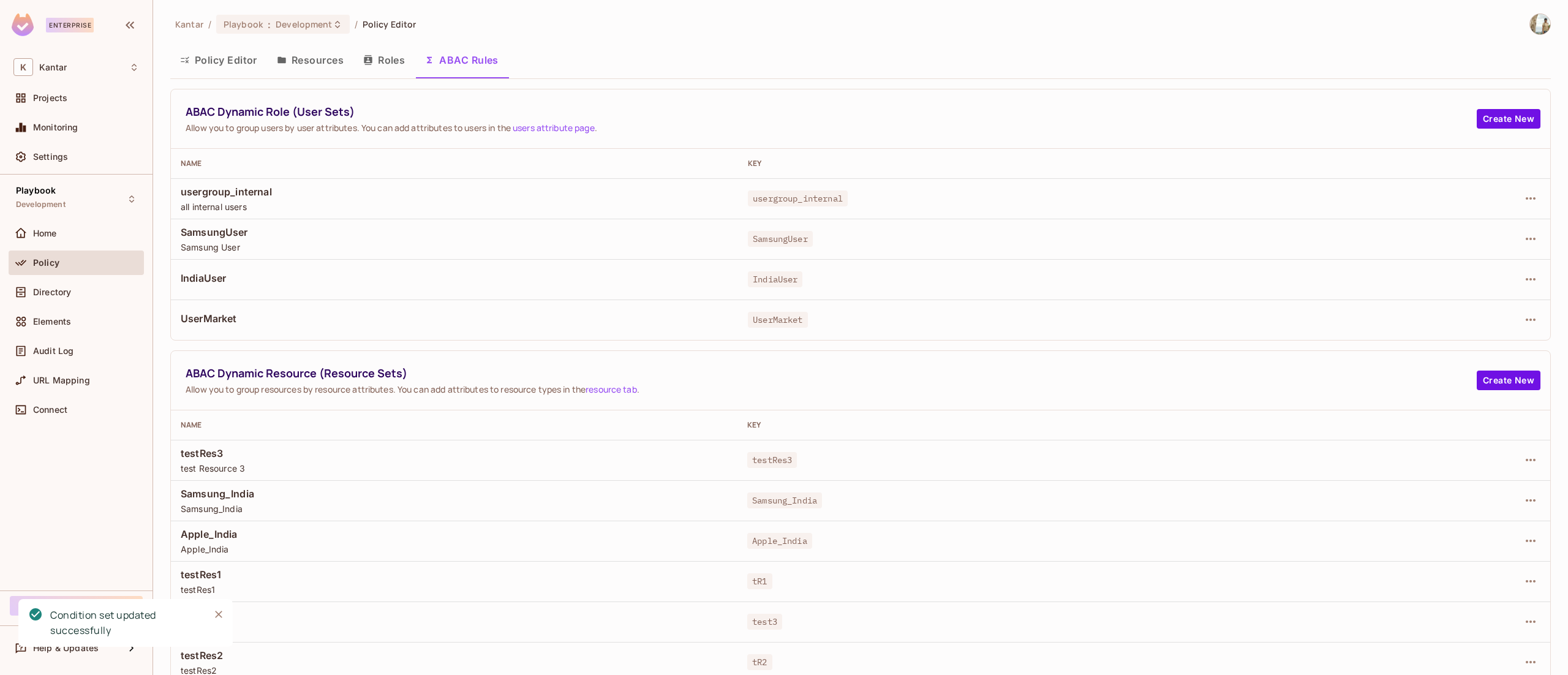
scroll to position [89, 0]
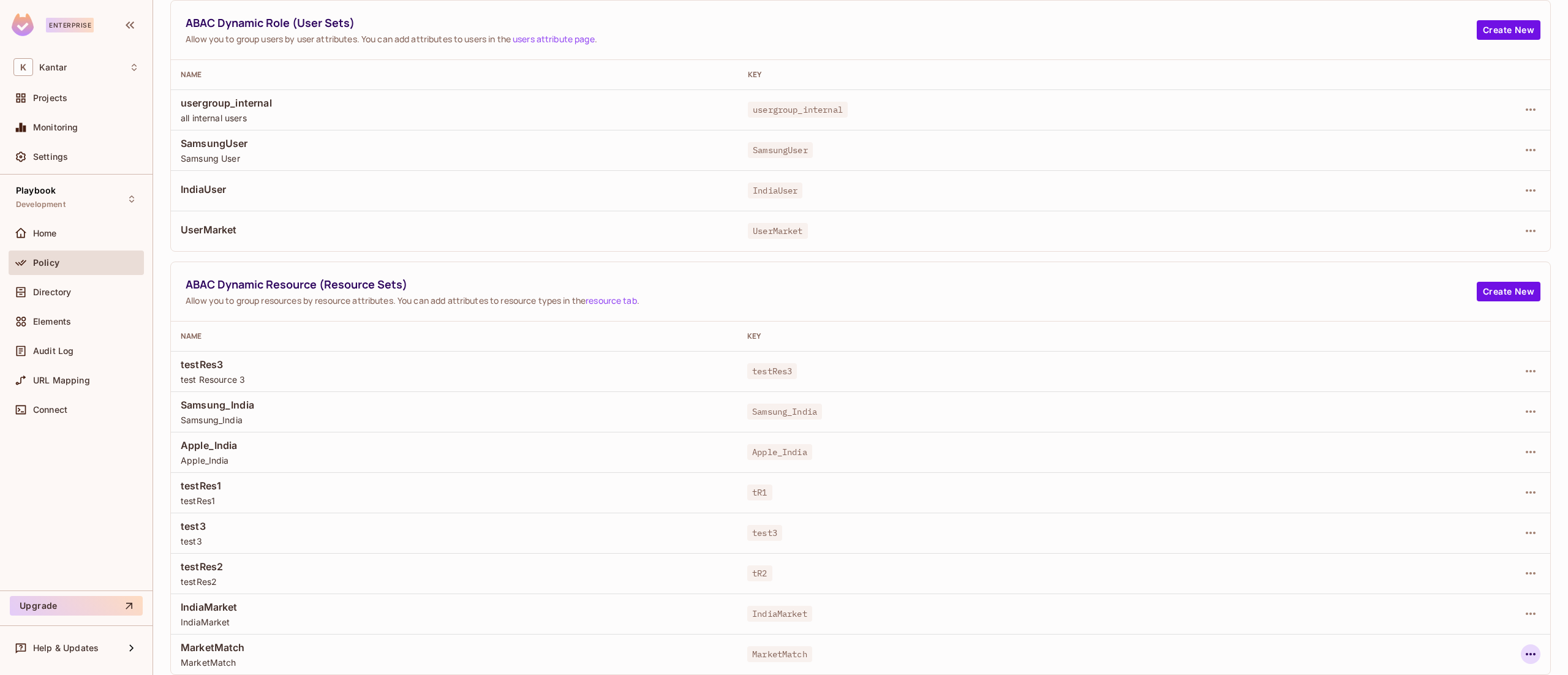
click at [1521, 657] on button "button" at bounding box center [1530, 654] width 19 height 19
click at [987, 602] on div at bounding box center [784, 337] width 1568 height 675
click at [1523, 611] on icon "button" at bounding box center [1530, 613] width 15 height 15
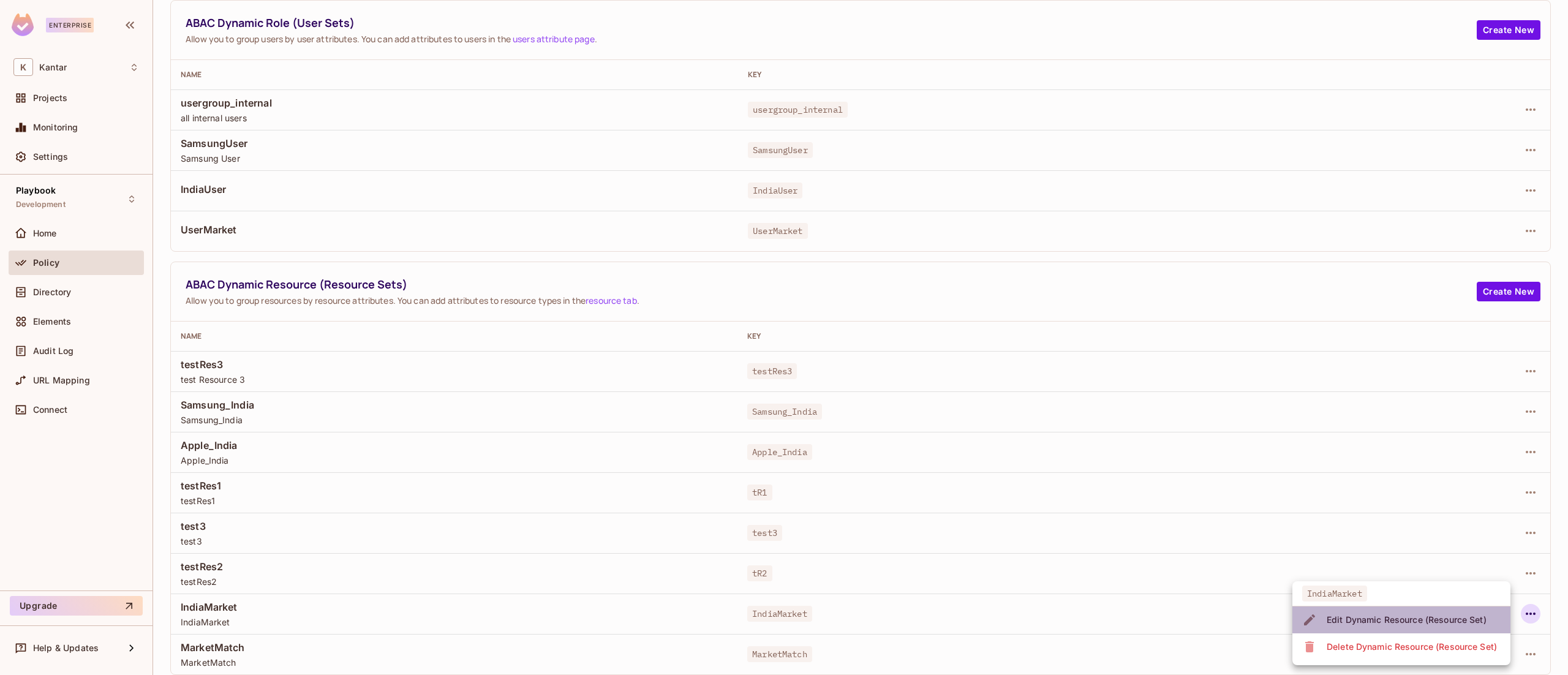
click at [1419, 622] on div "Edit Dynamic Resource (Resource Set)" at bounding box center [1407, 620] width 160 height 12
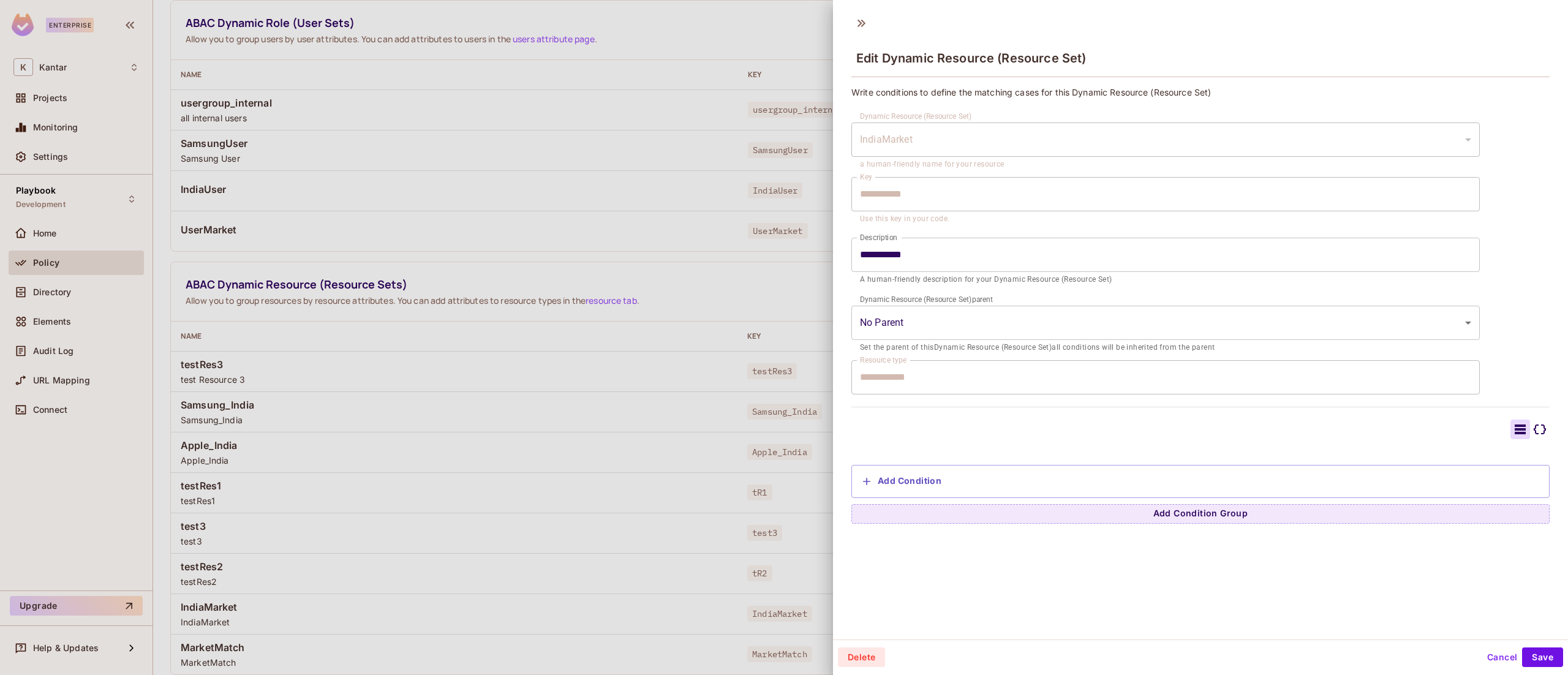
click at [1487, 661] on button "Cancel" at bounding box center [1502, 657] width 40 height 19
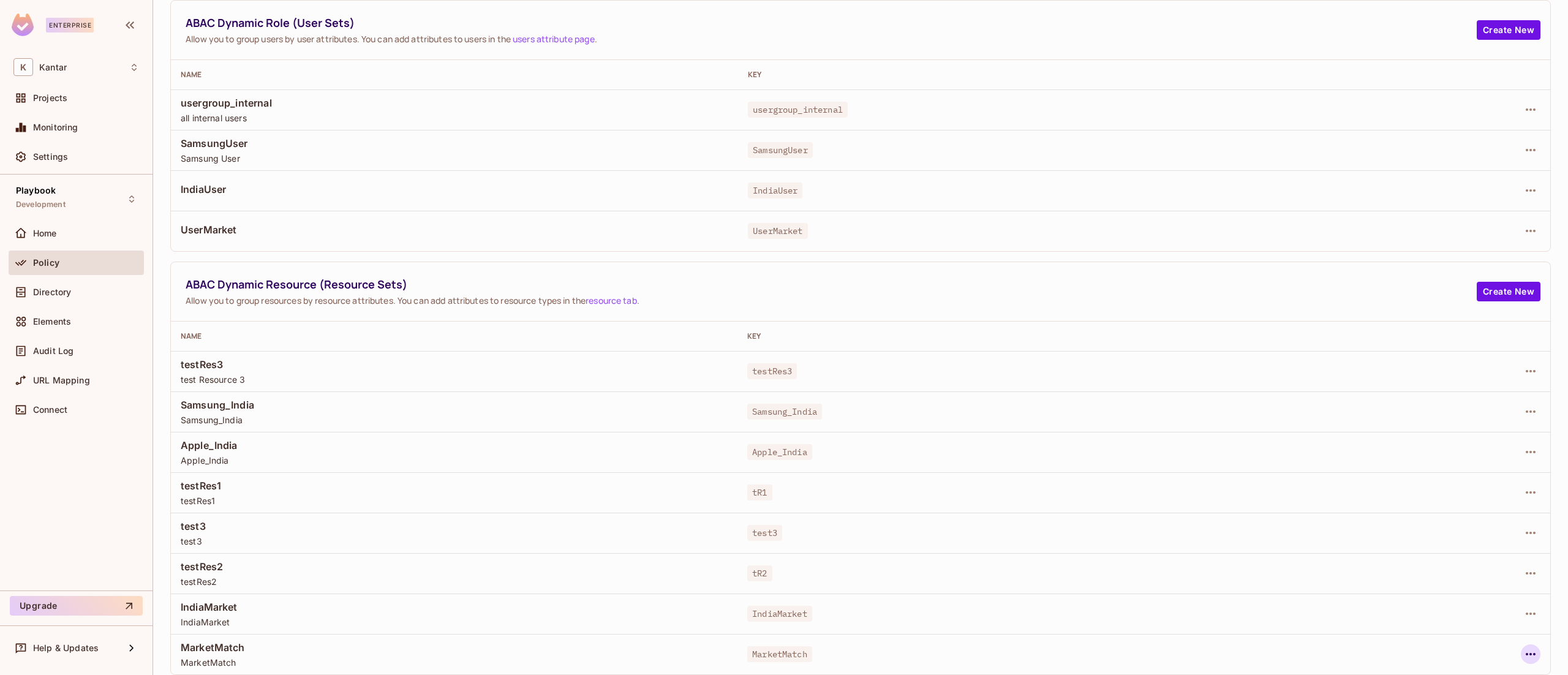
click at [1523, 653] on icon "button" at bounding box center [1530, 654] width 15 height 15
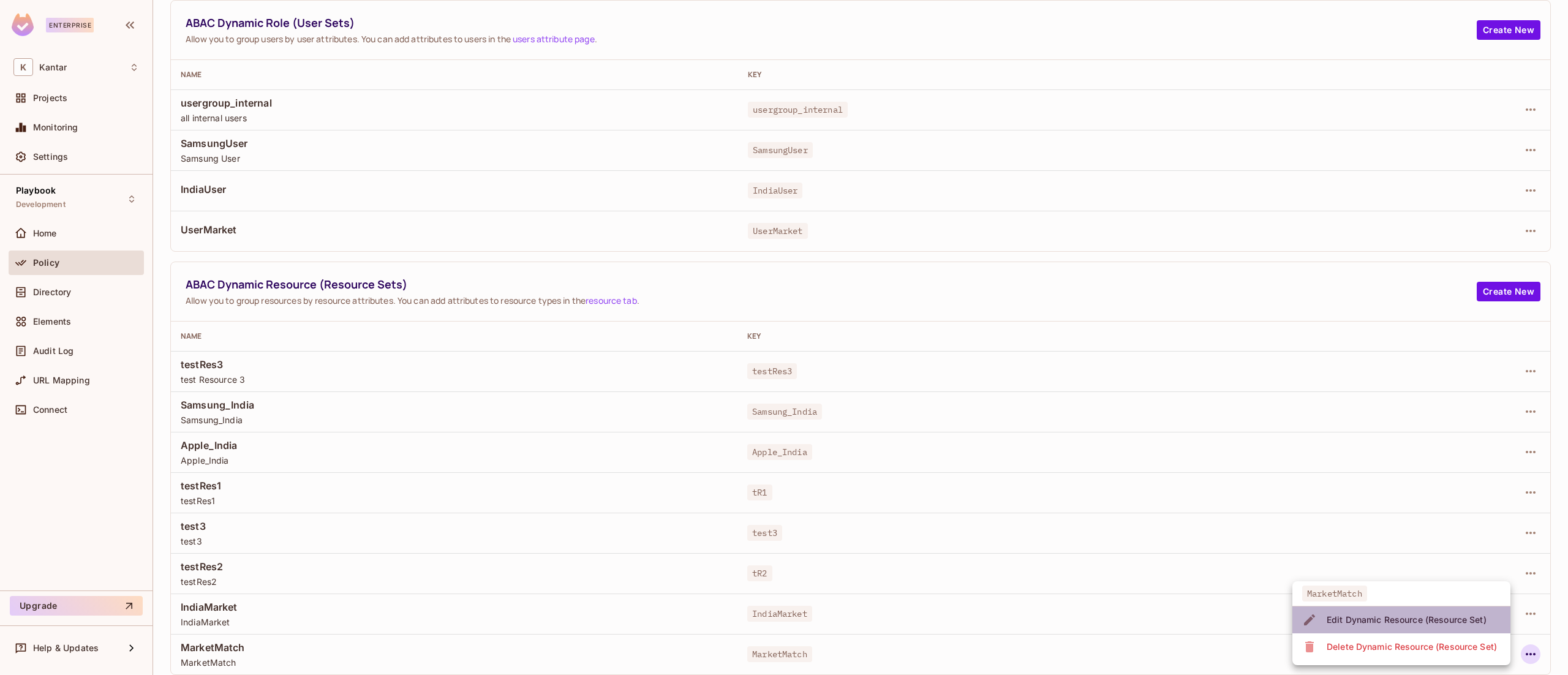
click at [1443, 607] on li "Edit Dynamic Resource (Resource Set)" at bounding box center [1401, 620] width 218 height 27
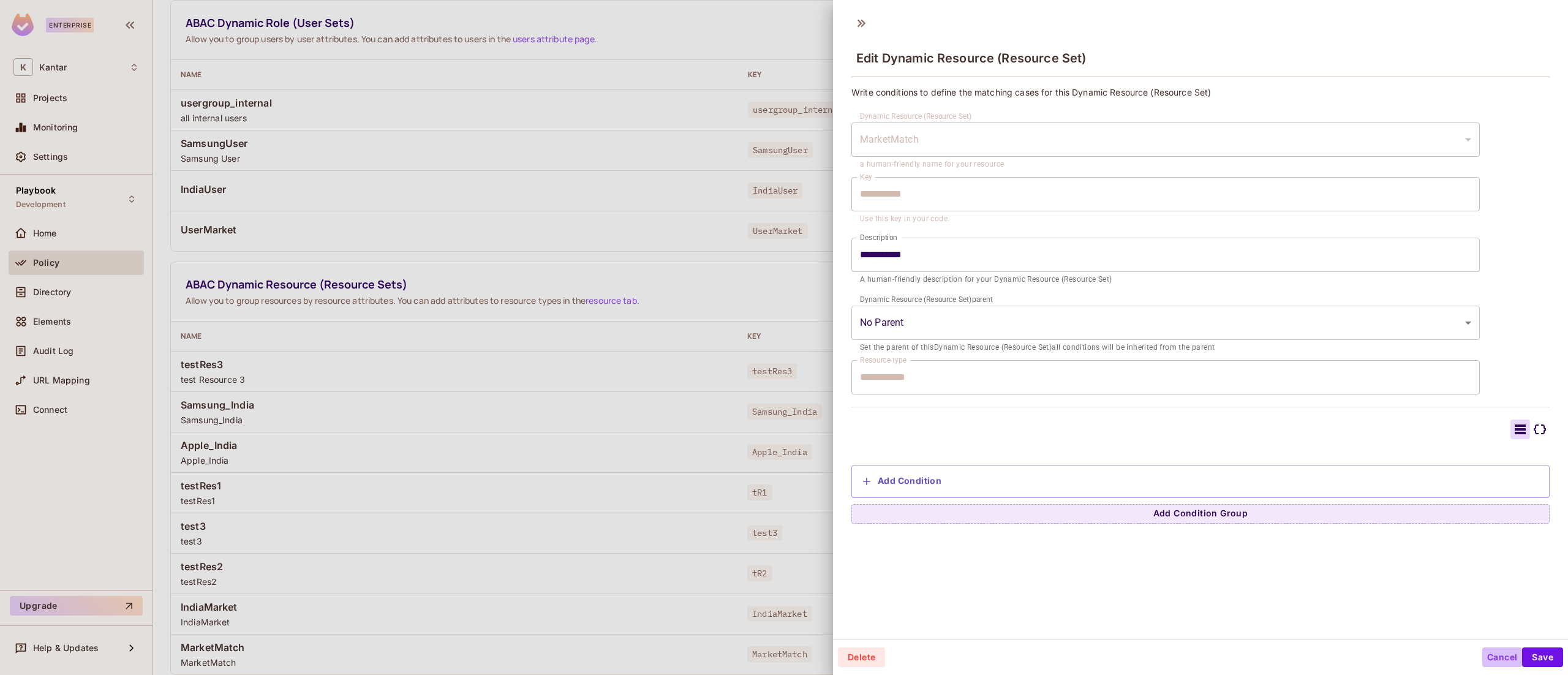
click at [1482, 654] on button "Cancel" at bounding box center [1502, 657] width 40 height 19
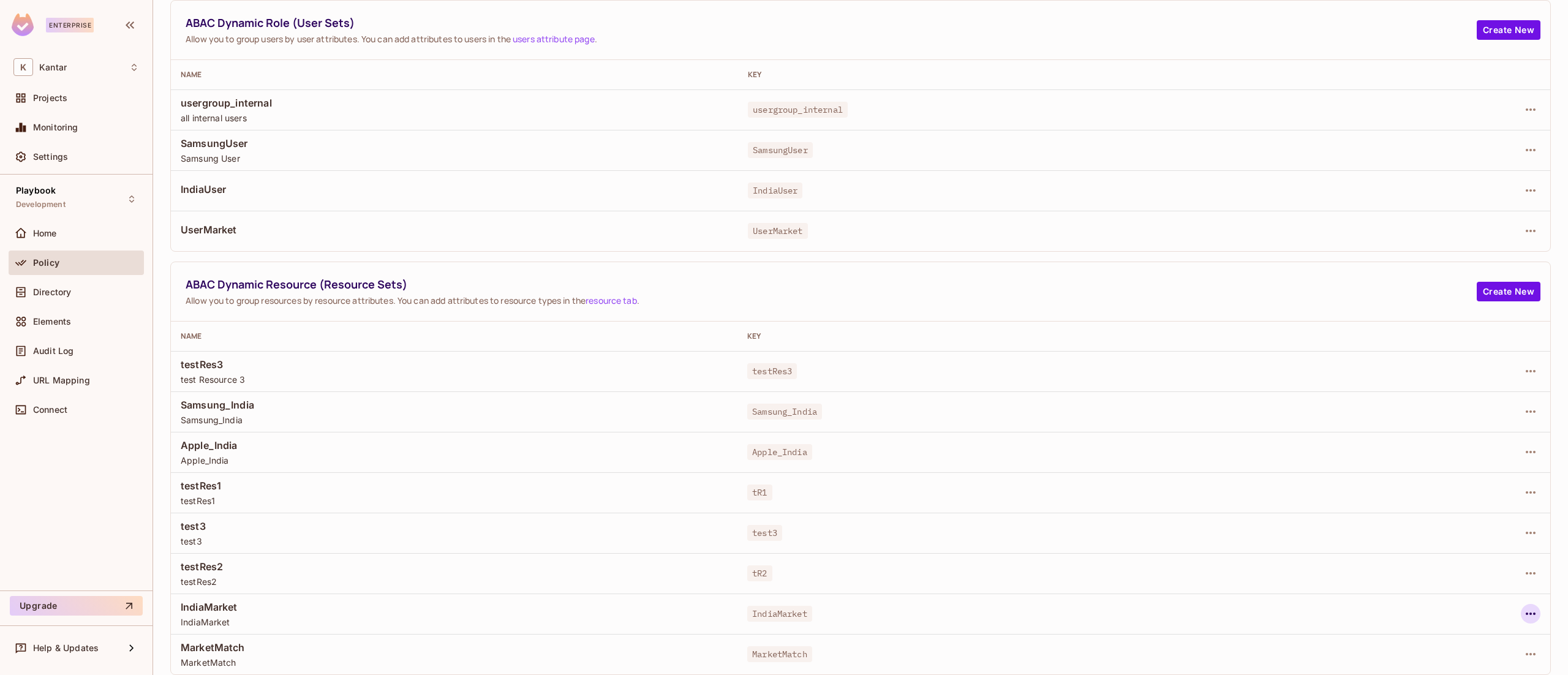
click at [1523, 612] on icon "button" at bounding box center [1530, 613] width 15 height 15
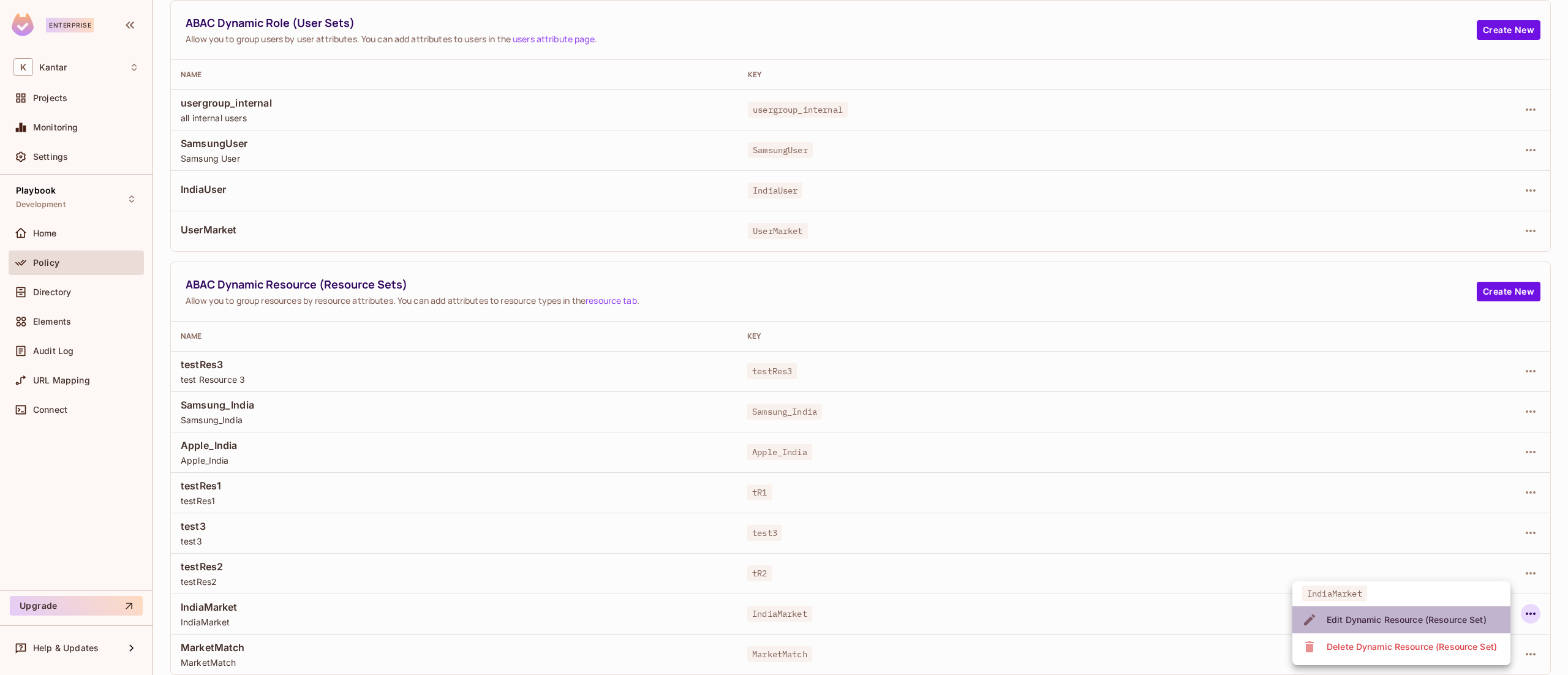
click at [1443, 615] on div "Edit Dynamic Resource (Resource Set)" at bounding box center [1407, 620] width 160 height 12
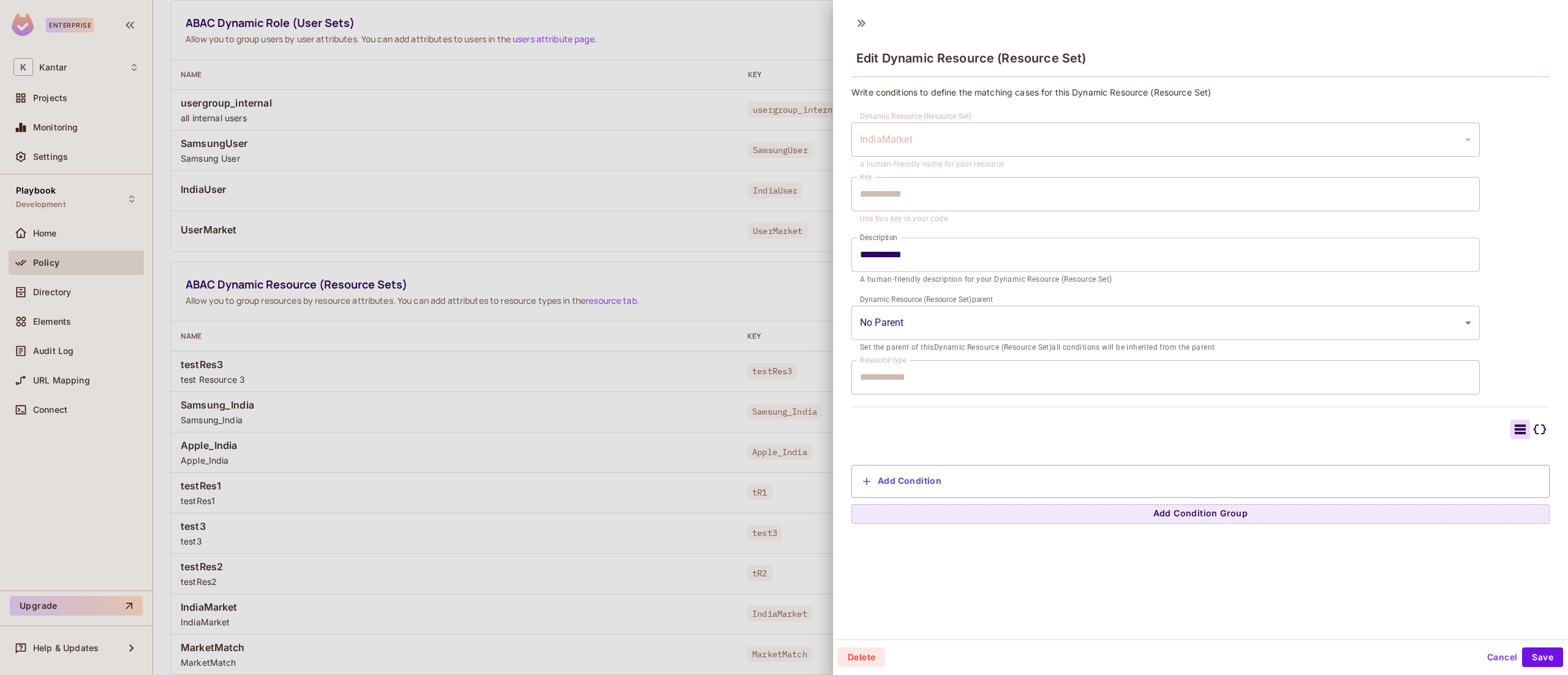
click at [1483, 659] on button "Cancel" at bounding box center [1502, 657] width 40 height 19
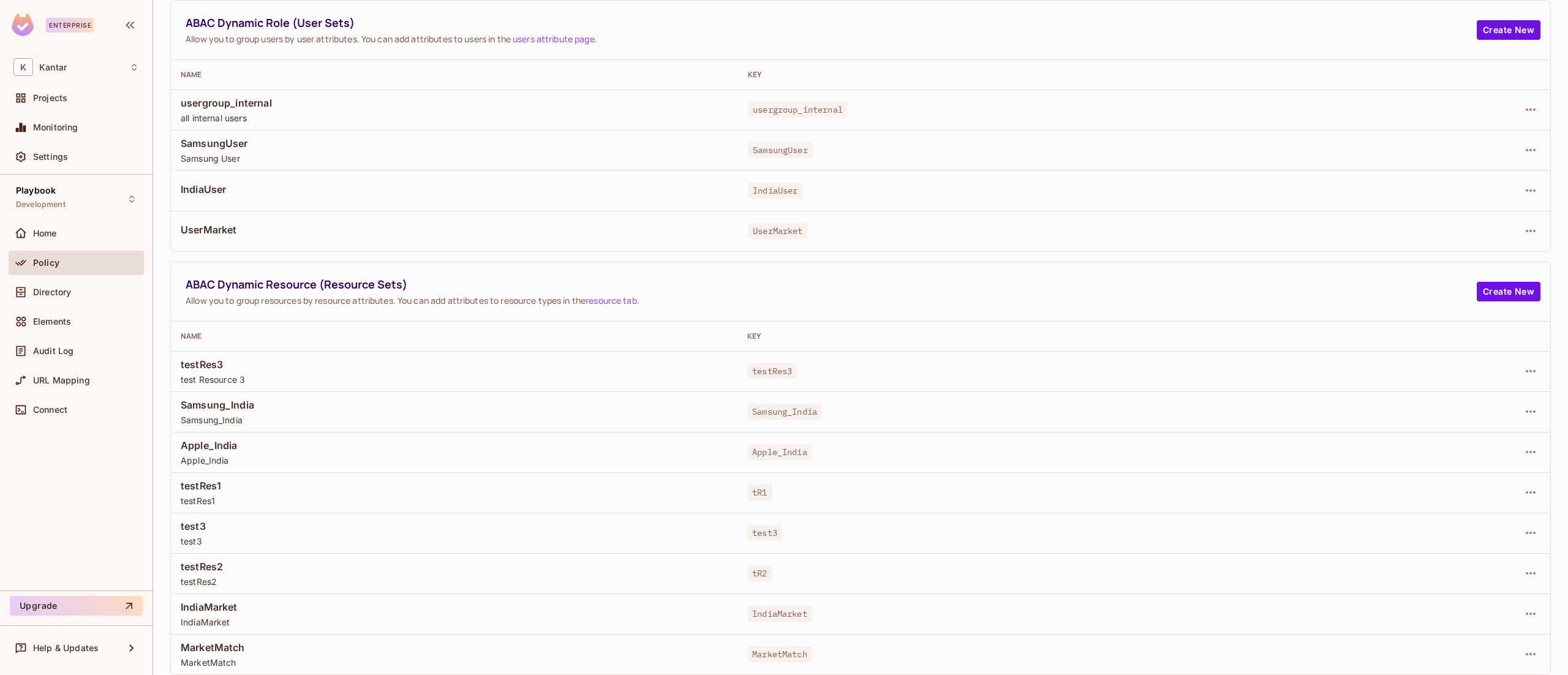
click at [323, 366] on span "testRes3" at bounding box center [454, 364] width 547 height 14
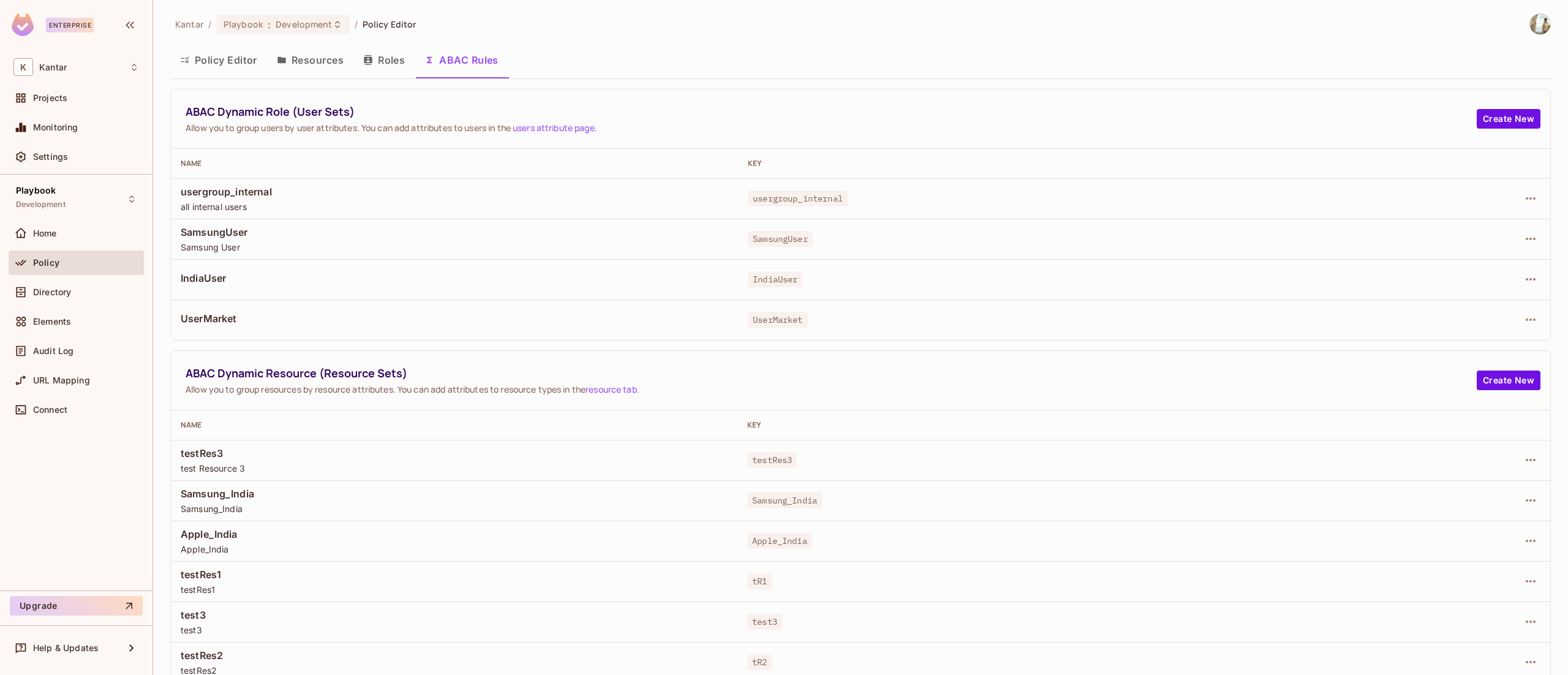
click at [1567, 49] on div "Kantar / Playbook : Development / Policy Editor Policy Editor Resources Roles A…" at bounding box center [860, 337] width 1415 height 675
click at [219, 58] on button "Policy Editor" at bounding box center [218, 60] width 97 height 30
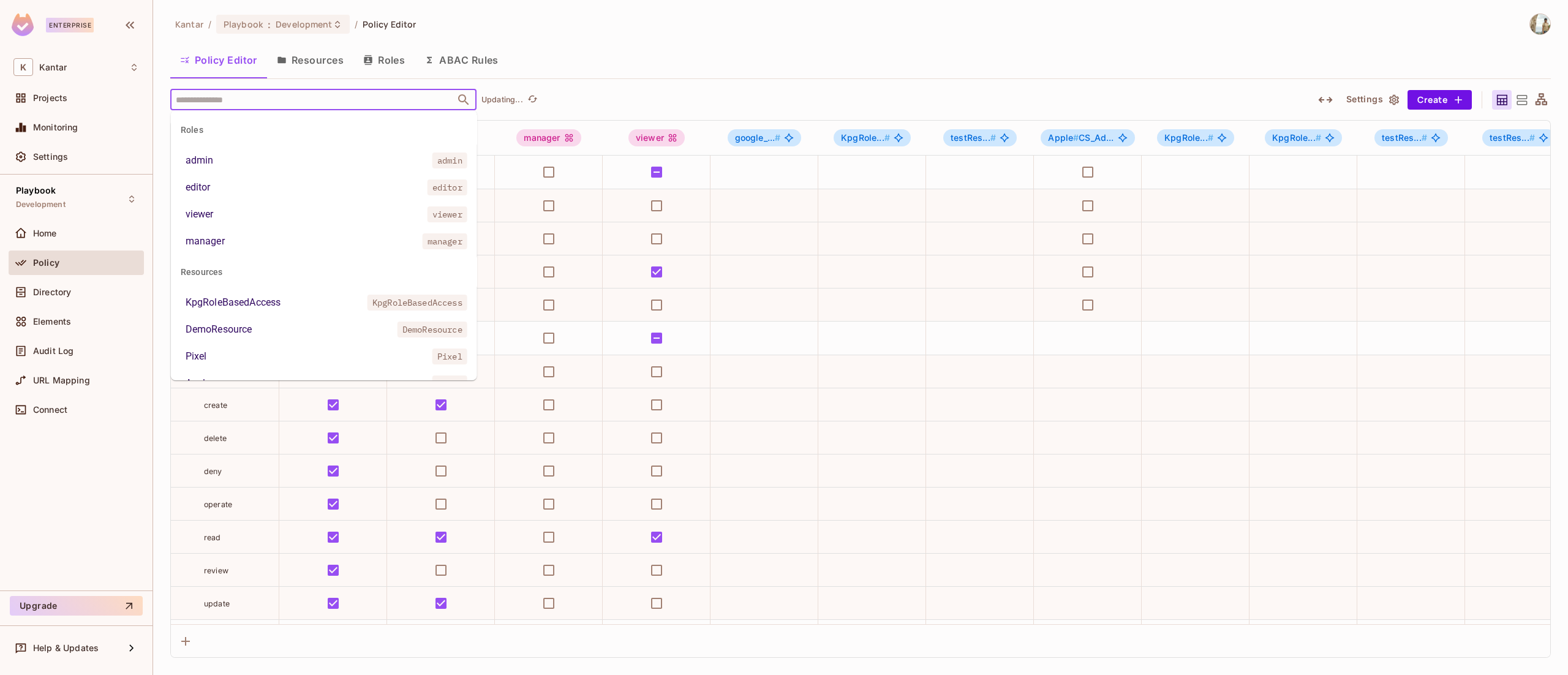
click at [240, 97] on input "text" at bounding box center [312, 99] width 280 height 21
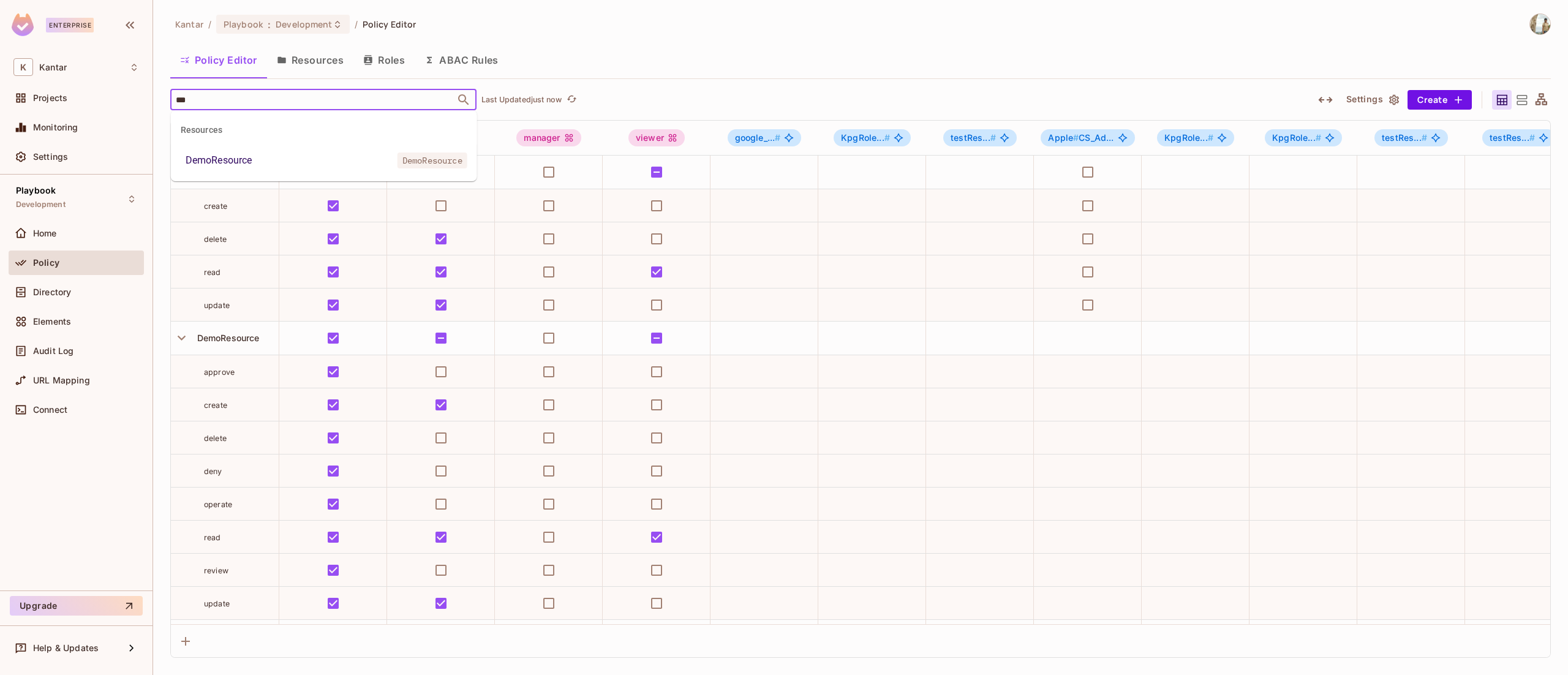
type input "****"
click at [246, 159] on div "DemoResource" at bounding box center [218, 160] width 67 height 15
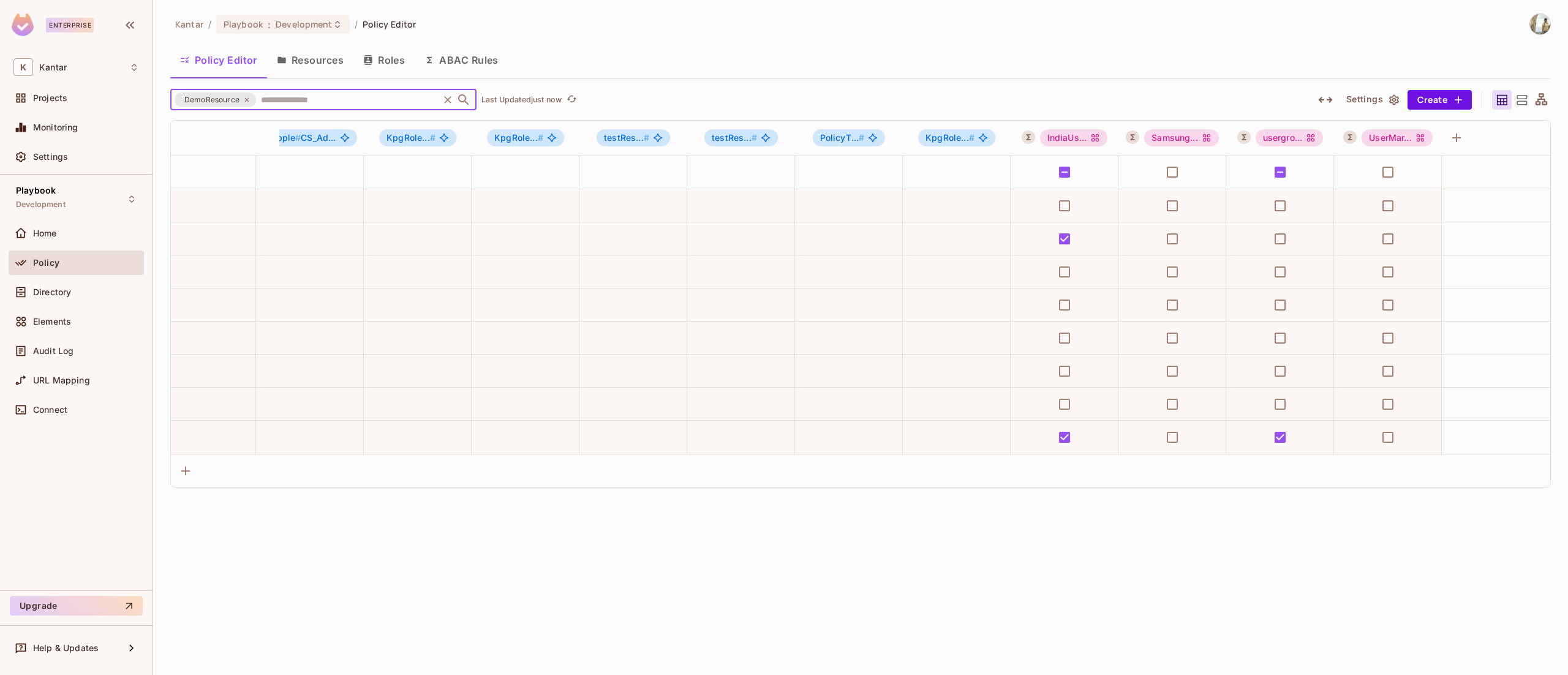
scroll to position [0, 780]
